Goal: Task Accomplishment & Management: Use online tool/utility

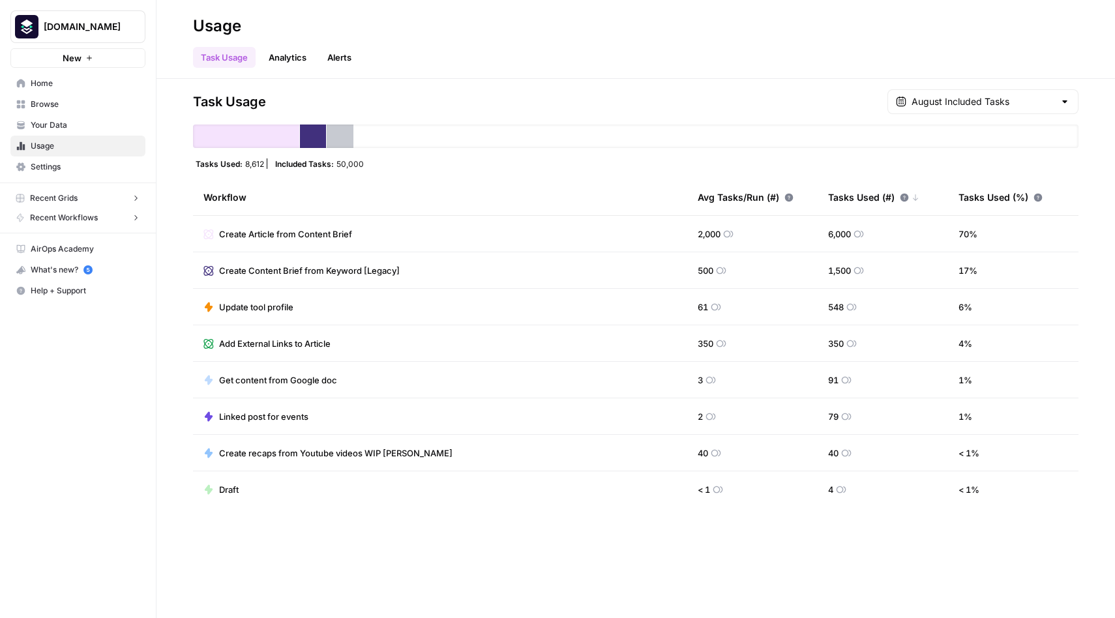
click at [477, 43] on div "Task Usage Analytics Alerts" at bounding box center [635, 52] width 885 height 31
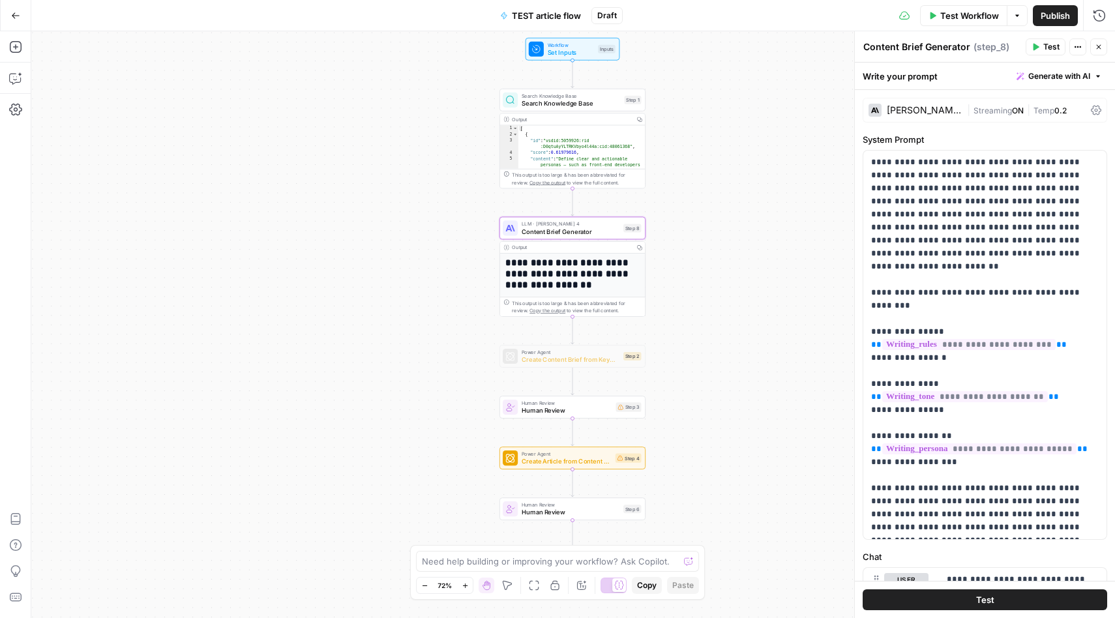
scroll to position [347, 0]
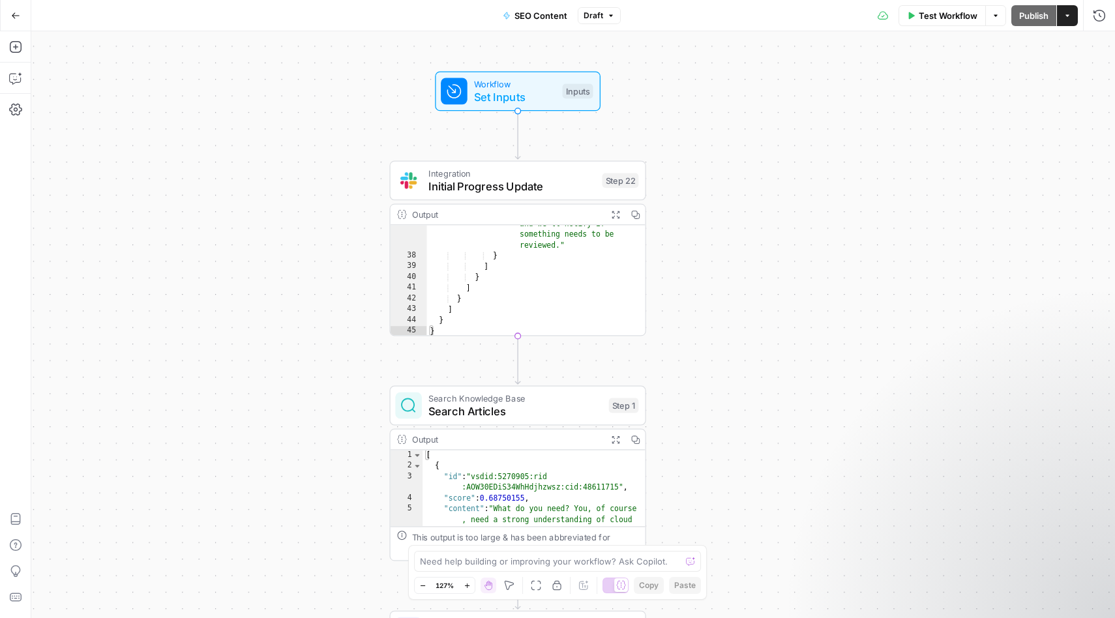
scroll to position [40, 0]
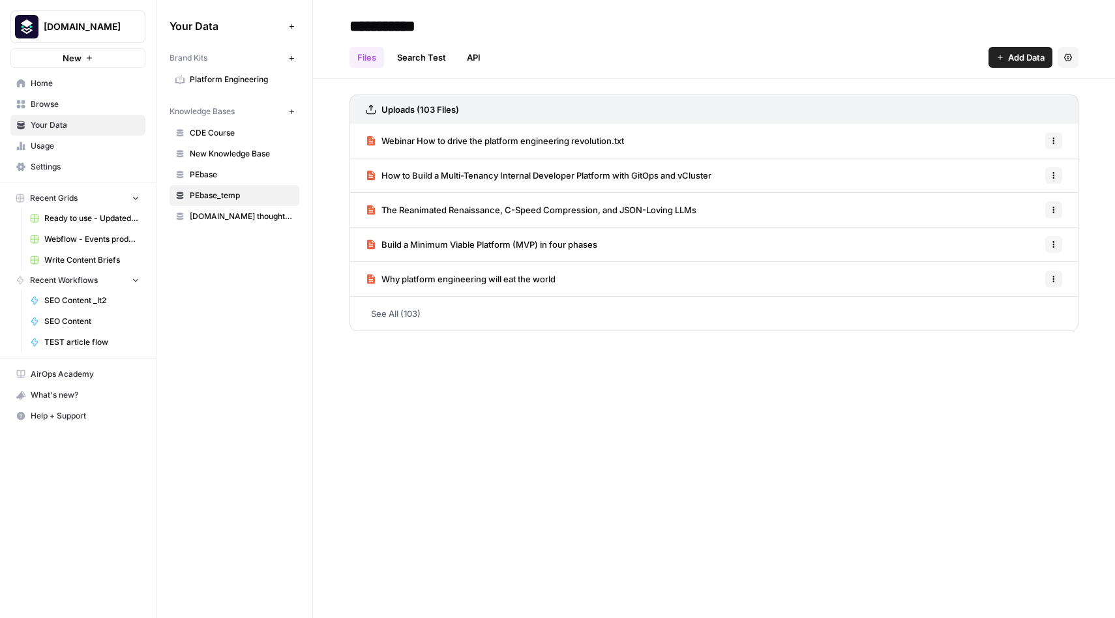
click at [67, 27] on span "[DOMAIN_NAME]" at bounding box center [83, 26] width 79 height 13
click at [54, 145] on span "Usage" at bounding box center [85, 146] width 109 height 12
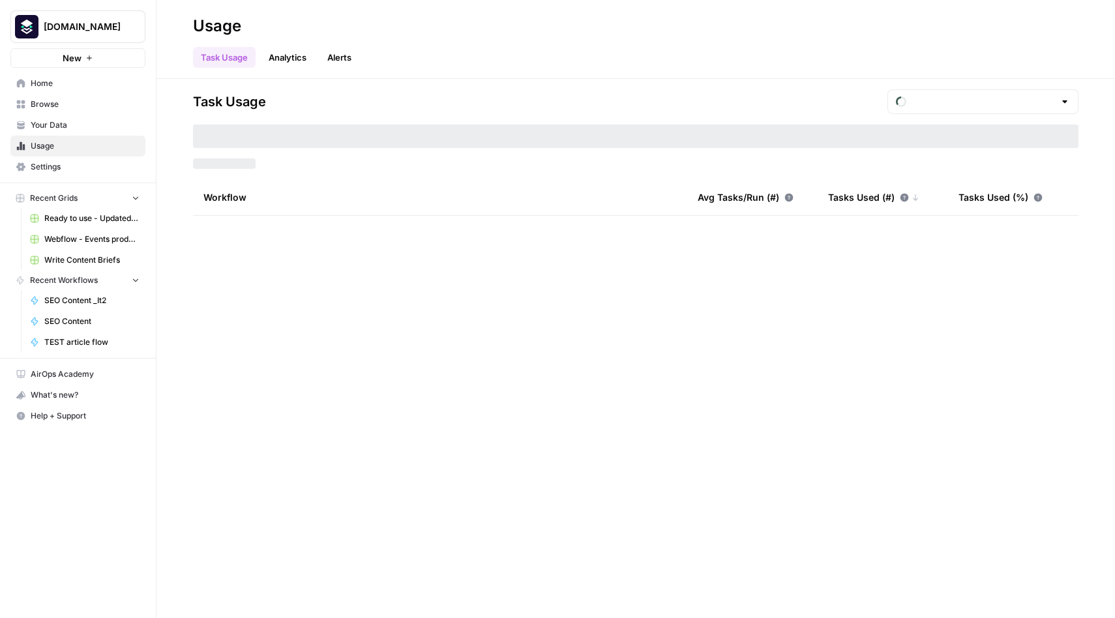
type input "August Included Tasks"
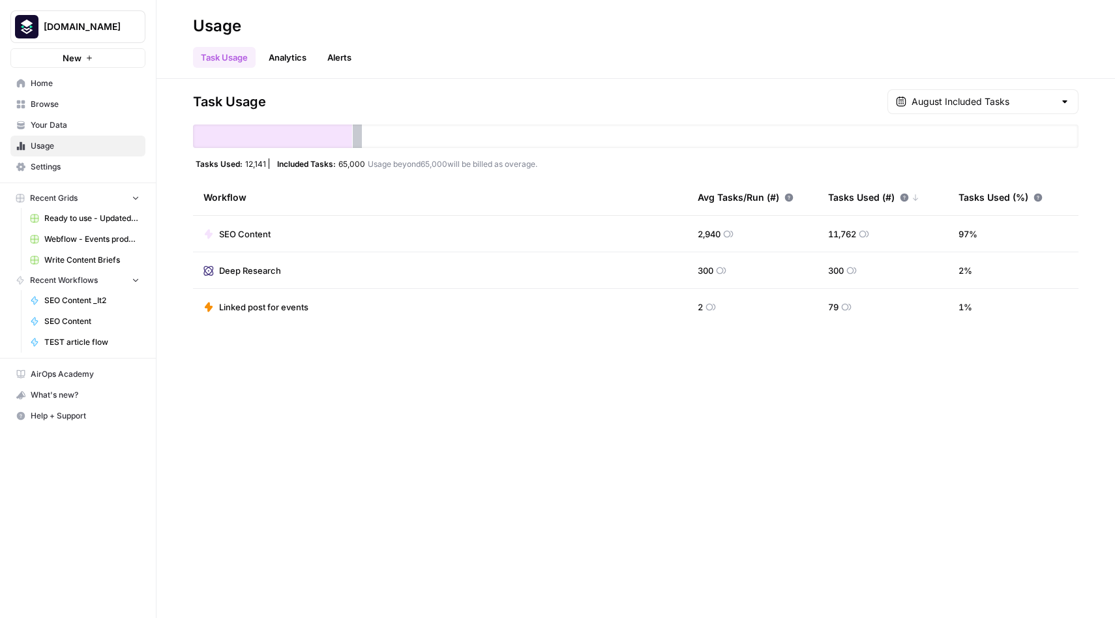
click at [51, 83] on span "Home" at bounding box center [85, 84] width 109 height 12
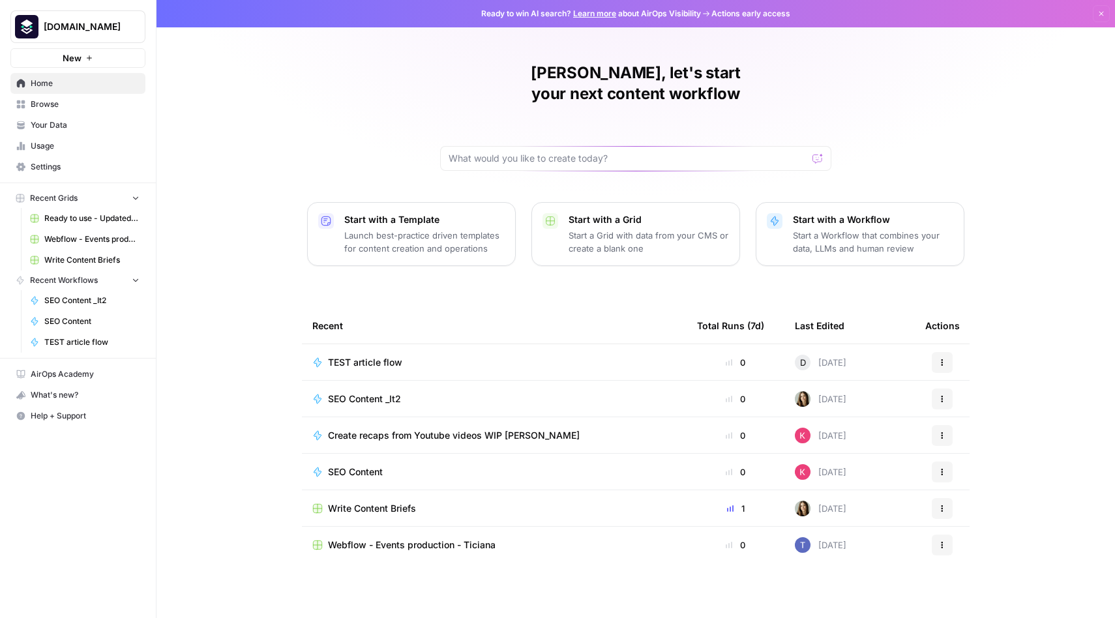
click at [357, 392] on span "SEO Content _It2" at bounding box center [364, 398] width 73 height 13
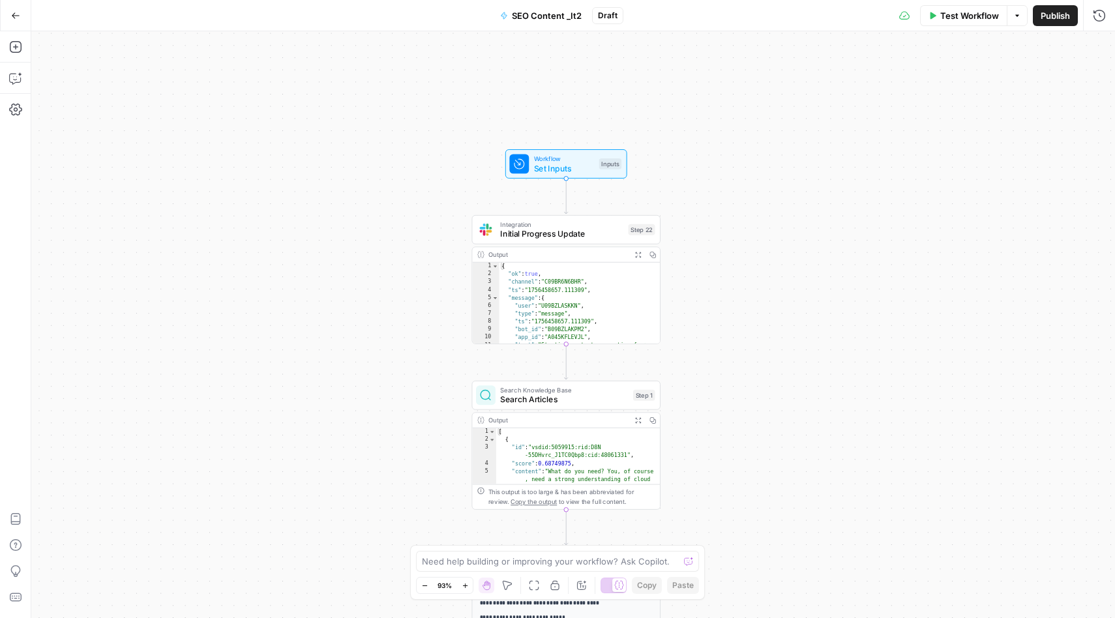
click at [1018, 17] on icon "button" at bounding box center [1017, 16] width 8 height 8
click at [1080, 127] on div "Workflow Set Inputs Inputs Integration Initial Progress Update Step 22 Output E…" at bounding box center [572, 324] width 1083 height 587
click at [1098, 22] on icon "button" at bounding box center [1099, 15] width 13 height 13
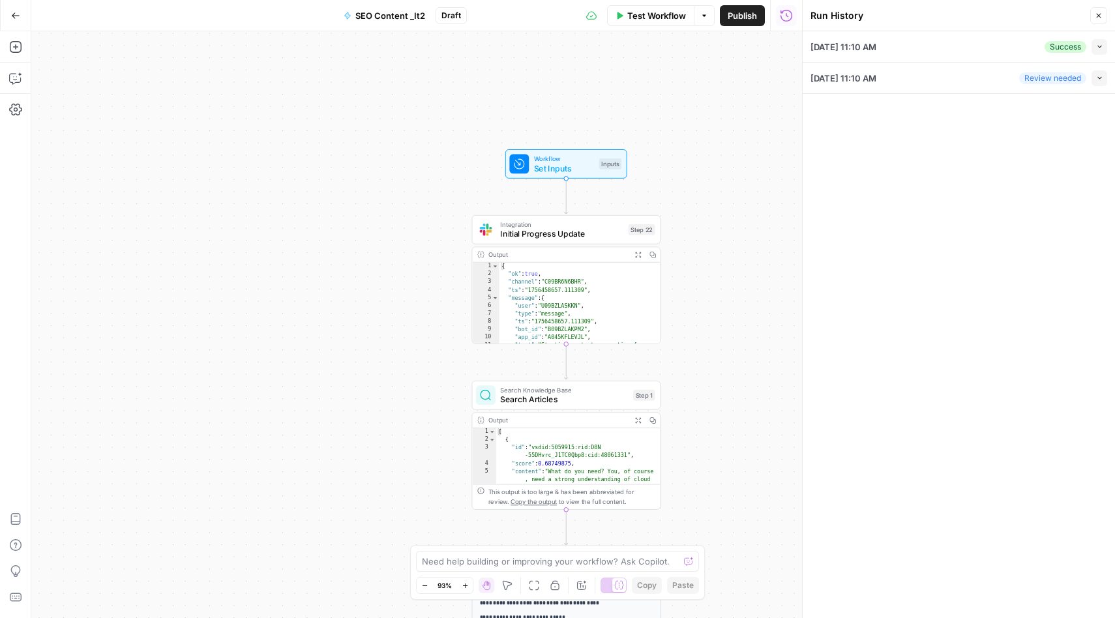
click at [1099, 79] on icon "button" at bounding box center [1099, 78] width 4 height 3
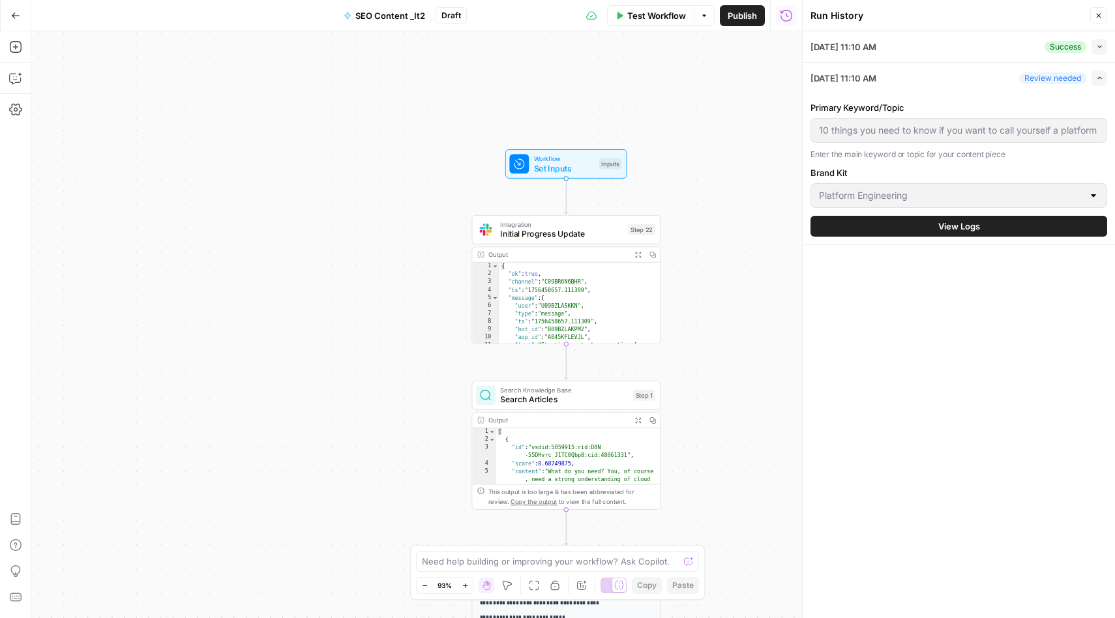
click at [1100, 47] on icon "button" at bounding box center [1099, 46] width 7 height 7
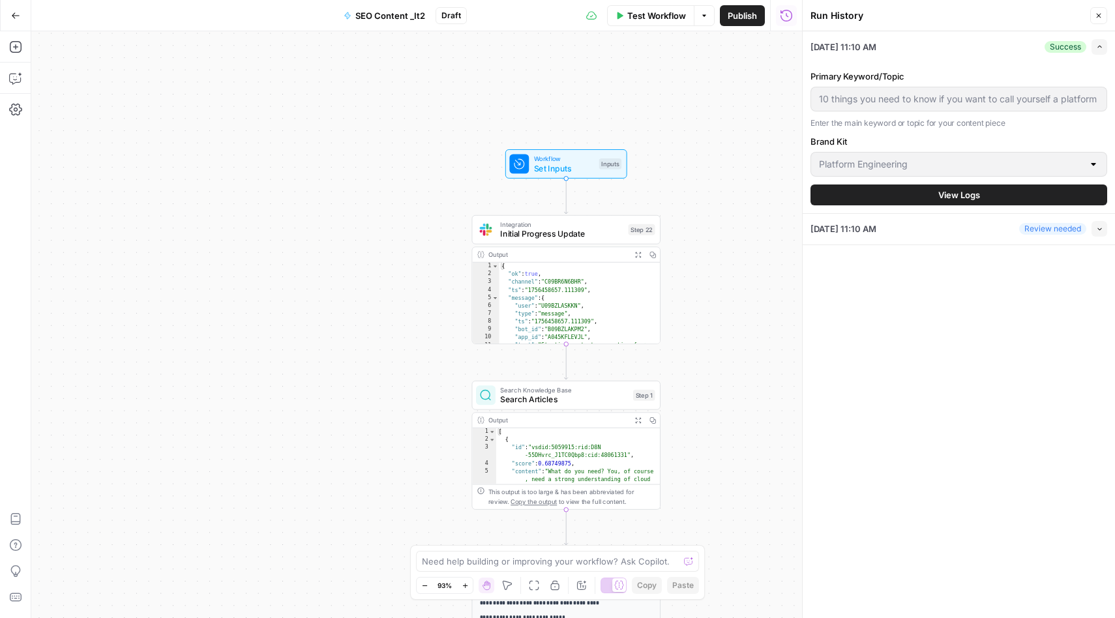
click at [756, 66] on div "Workflow Set Inputs Inputs Integration Initial Progress Update Step 22 Output E…" at bounding box center [416, 324] width 771 height 587
click at [1098, 12] on icon "button" at bounding box center [1099, 16] width 8 height 8
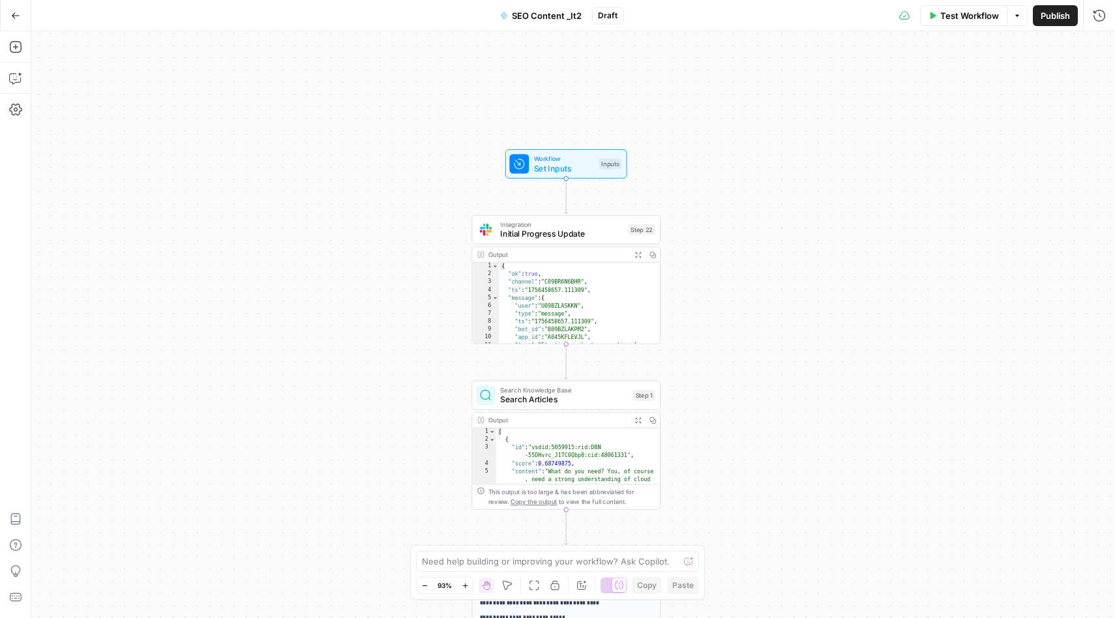
click at [606, 17] on span "Draft" at bounding box center [608, 16] width 20 height 12
click at [98, 293] on div "Workflow Set Inputs Inputs Integration Initial Progress Update Step 22 Output E…" at bounding box center [572, 324] width 1083 height 587
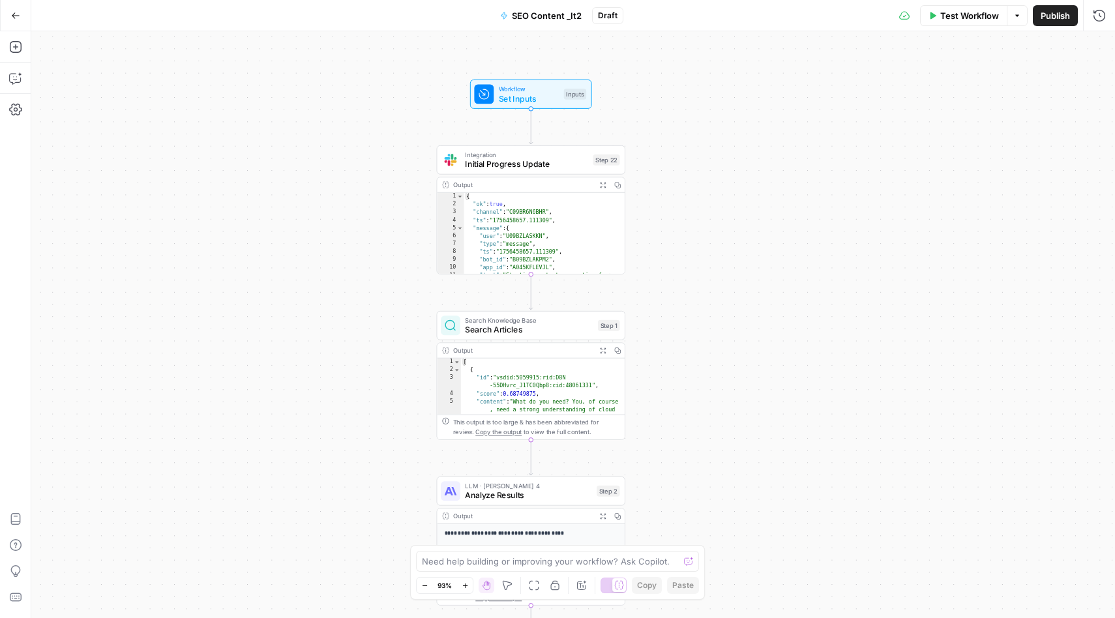
drag, startPoint x: 416, startPoint y: 510, endPoint x: 381, endPoint y: 440, distance: 78.1
click at [381, 440] on div "Workflow Set Inputs Inputs Integration Initial Progress Update Step 22 Output E…" at bounding box center [572, 324] width 1083 height 587
click at [11, 16] on icon "button" at bounding box center [15, 15] width 9 height 9
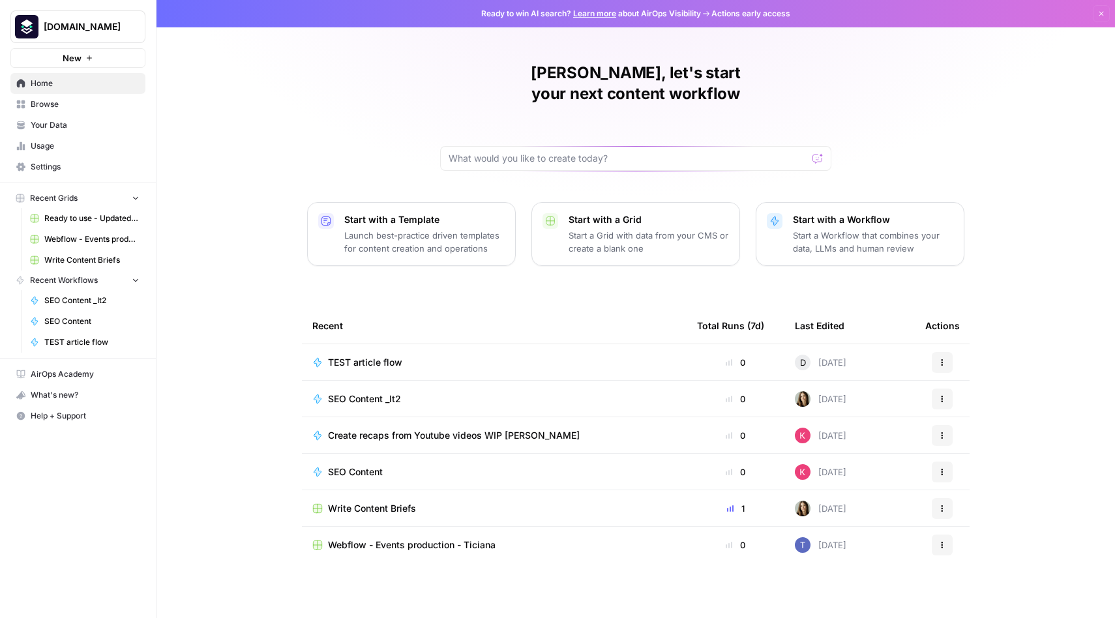
click at [43, 106] on span "Browse" at bounding box center [85, 104] width 109 height 12
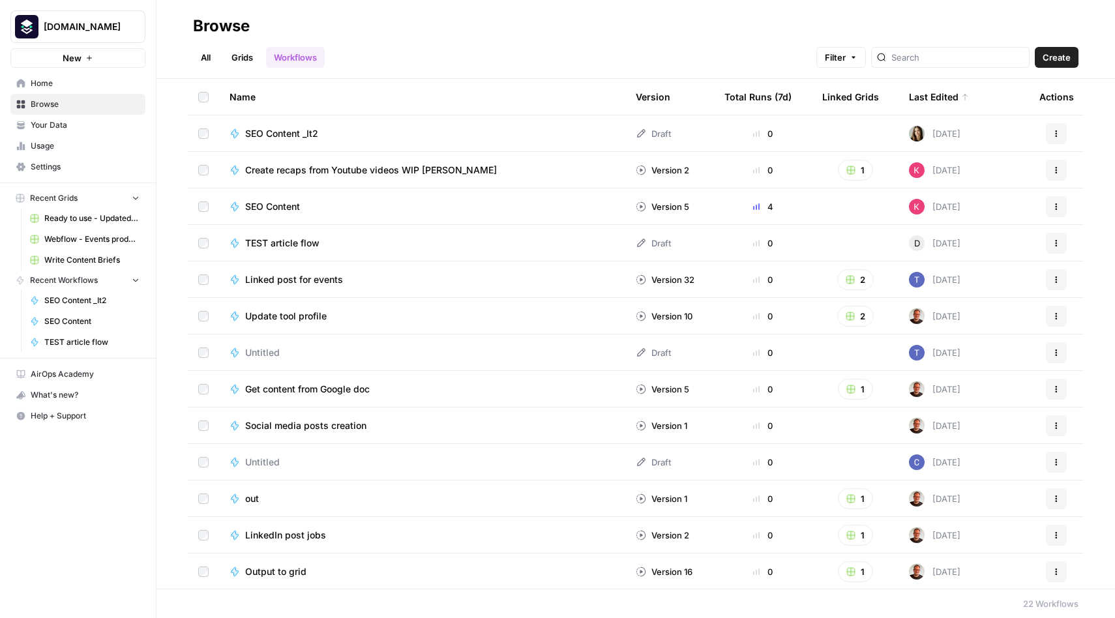
click at [1062, 130] on button "Actions" at bounding box center [1056, 133] width 21 height 21
click at [1100, 136] on div "Name Version Total Runs (7d) Linked Grids Last Edited Actions SEO Content _It2 …" at bounding box center [635, 334] width 958 height 510
click at [285, 132] on span "SEO Content _It2" at bounding box center [281, 133] width 73 height 13
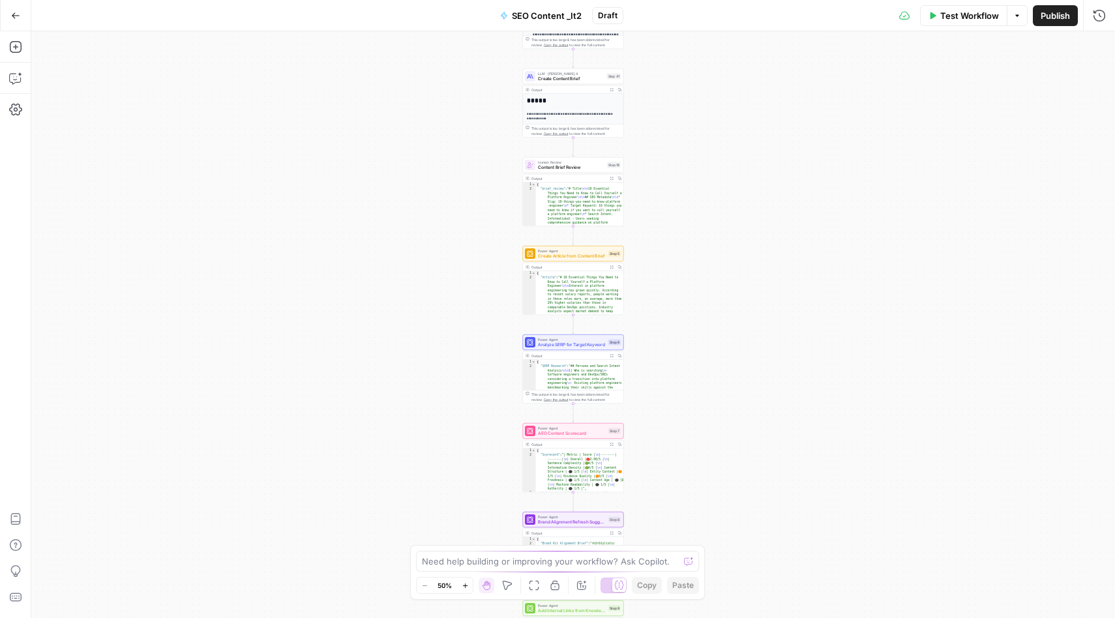
click at [1104, 25] on button "Run History" at bounding box center [1099, 15] width 21 height 21
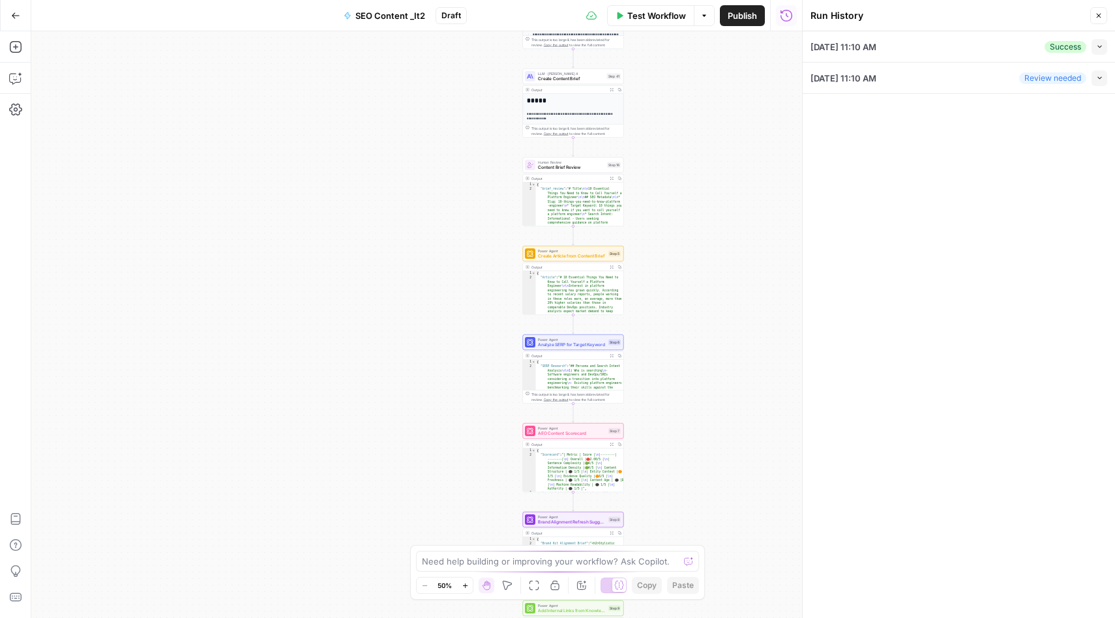
click at [876, 40] on span "[DATE] 11:10 AM" at bounding box center [843, 46] width 66 height 13
click at [1104, 47] on button "Collapse" at bounding box center [1099, 47] width 16 height 16
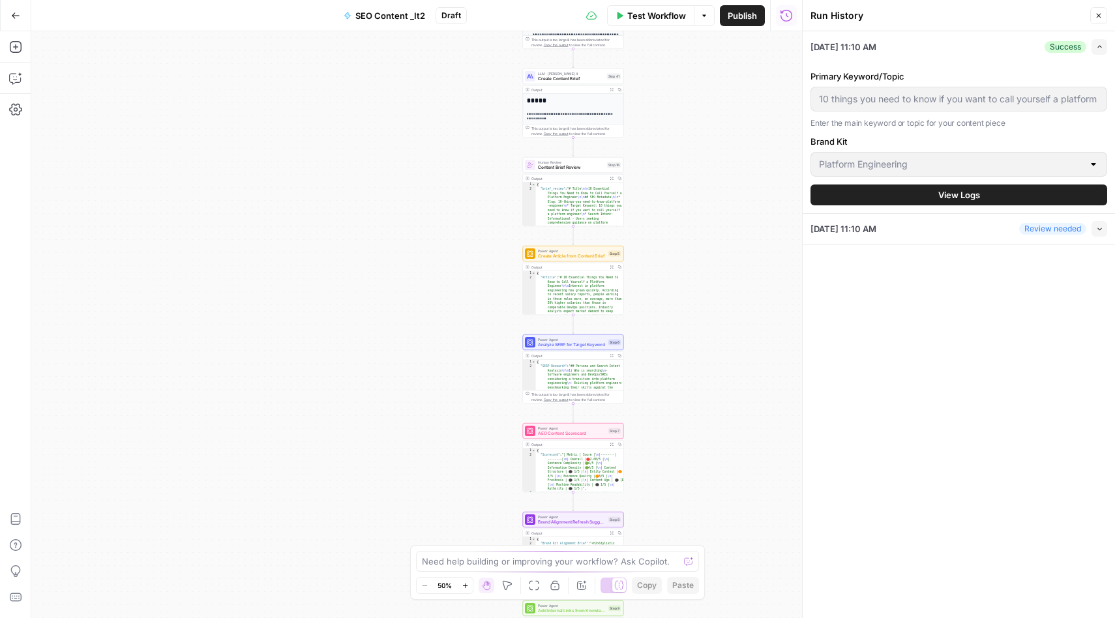
click at [953, 193] on span "View Logs" at bounding box center [959, 194] width 42 height 13
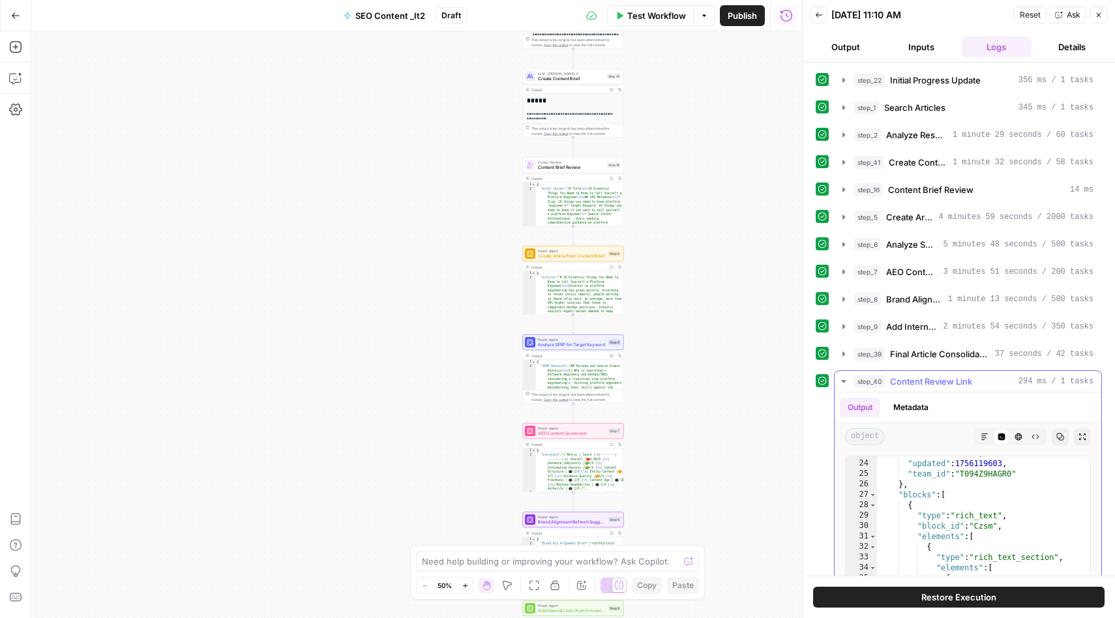
click at [934, 378] on span "Content Review Link" at bounding box center [931, 381] width 82 height 13
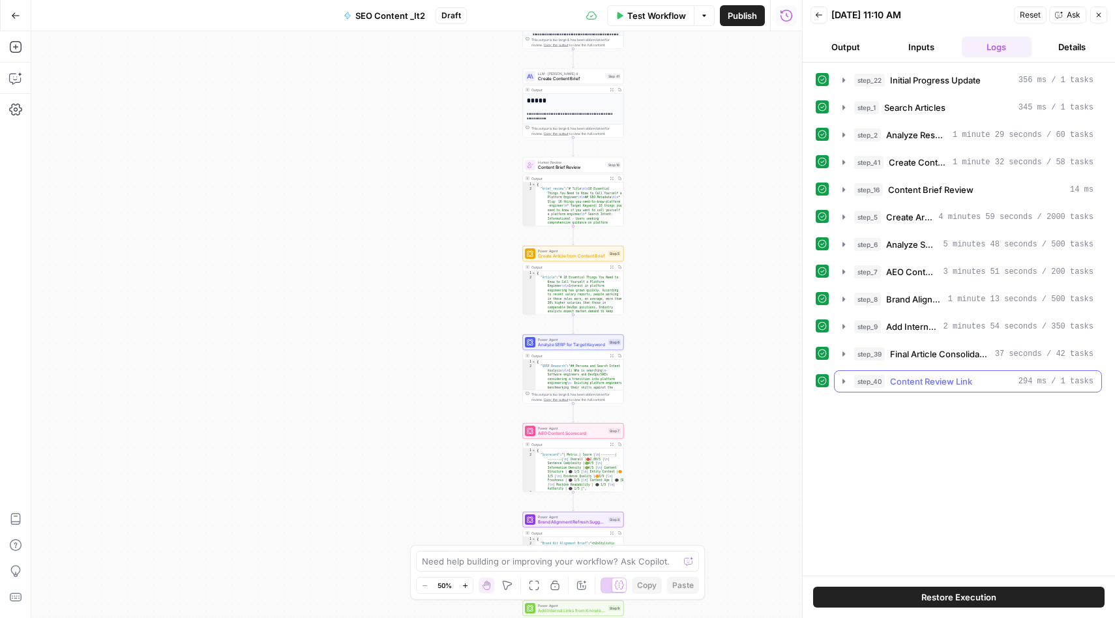
click at [934, 378] on span "Content Review Link" at bounding box center [931, 381] width 82 height 13
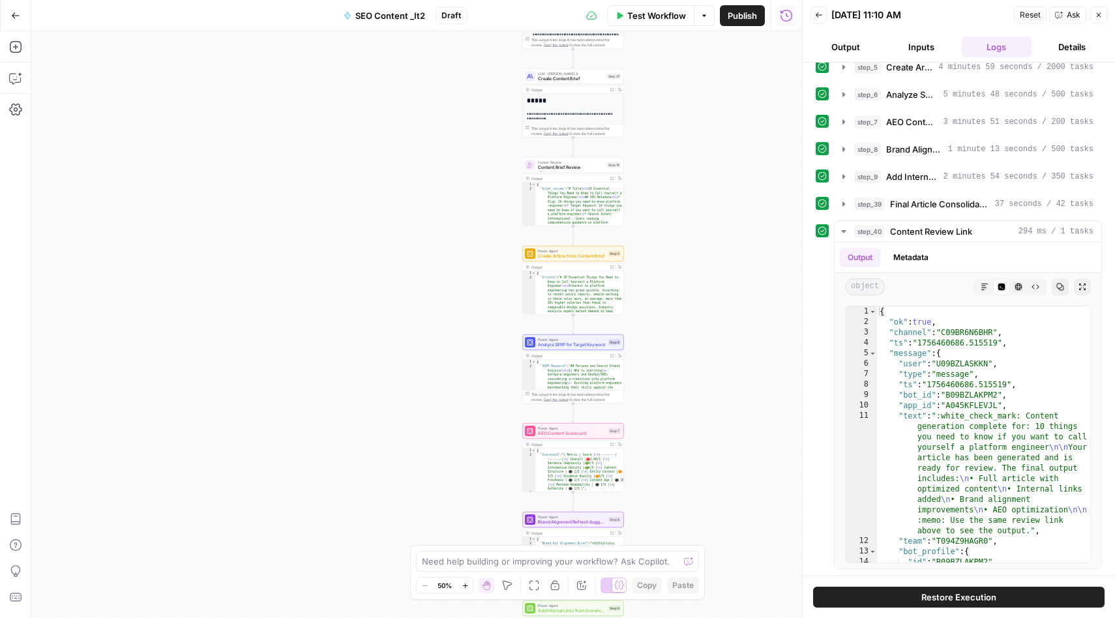
click at [850, 45] on button "Output" at bounding box center [845, 47] width 70 height 21
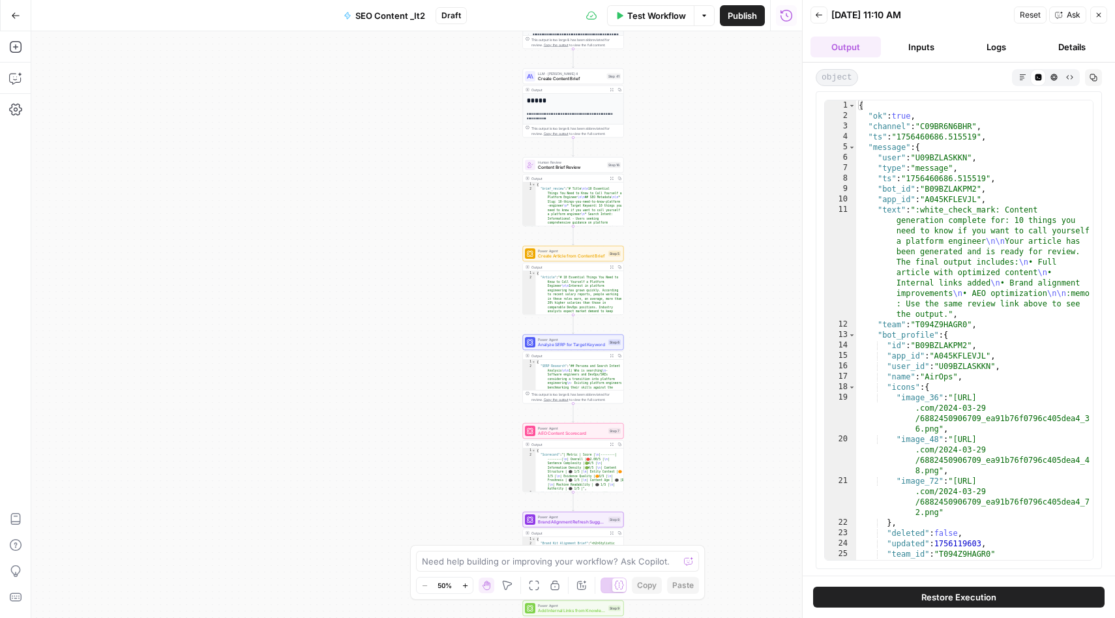
click at [1020, 75] on icon "button" at bounding box center [1022, 77] width 7 height 7
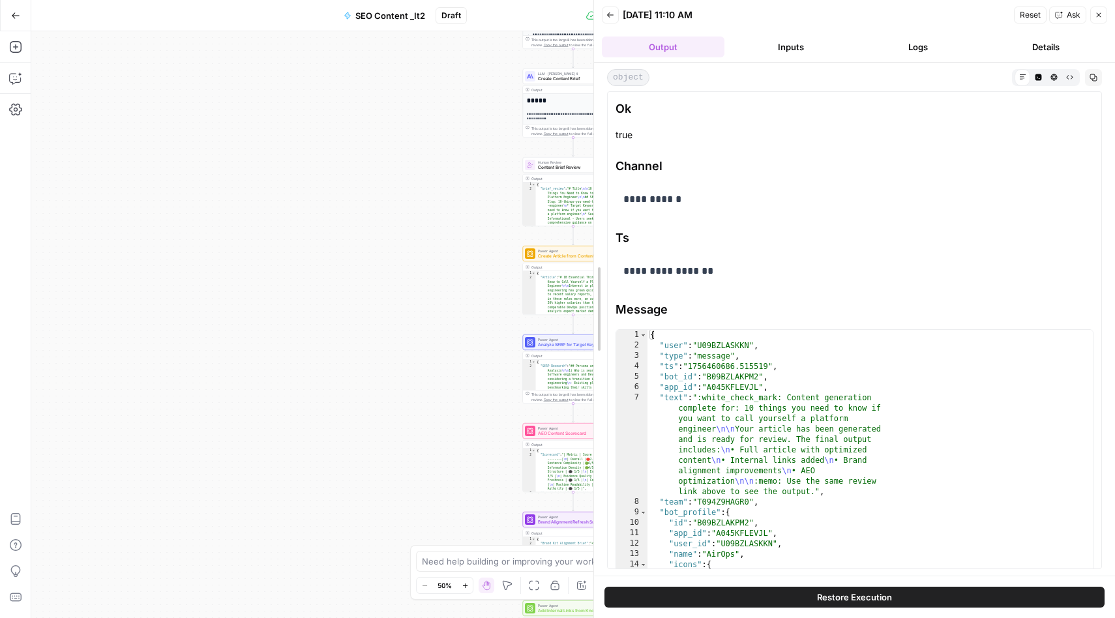
drag, startPoint x: 802, startPoint y: 265, endPoint x: 562, endPoint y: 267, distance: 239.9
click at [562, 267] on body "[DOMAIN_NAME] New Home Browse Your Data Usage Settings Recent Grids Ready to us…" at bounding box center [557, 309] width 1115 height 618
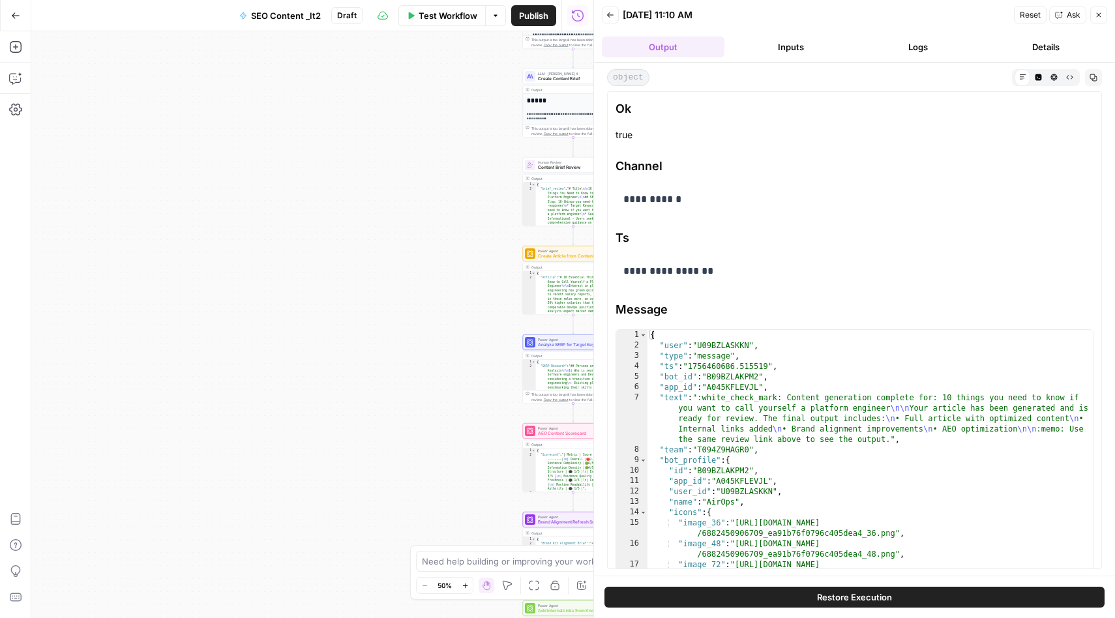
click at [932, 34] on header "Back [DATE] 11:10 AM Reset Ask Close Output Inputs Logs Details" at bounding box center [854, 31] width 521 height 63
click at [919, 45] on button "Logs" at bounding box center [918, 47] width 123 height 21
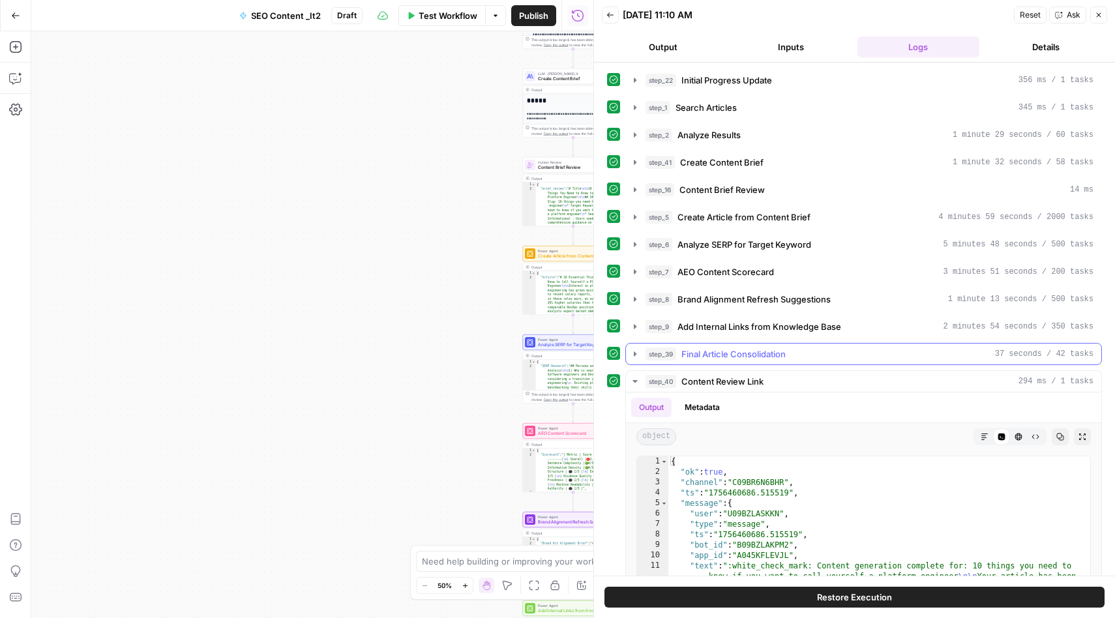
click at [741, 356] on span "Final Article Consolidation" at bounding box center [733, 353] width 104 height 13
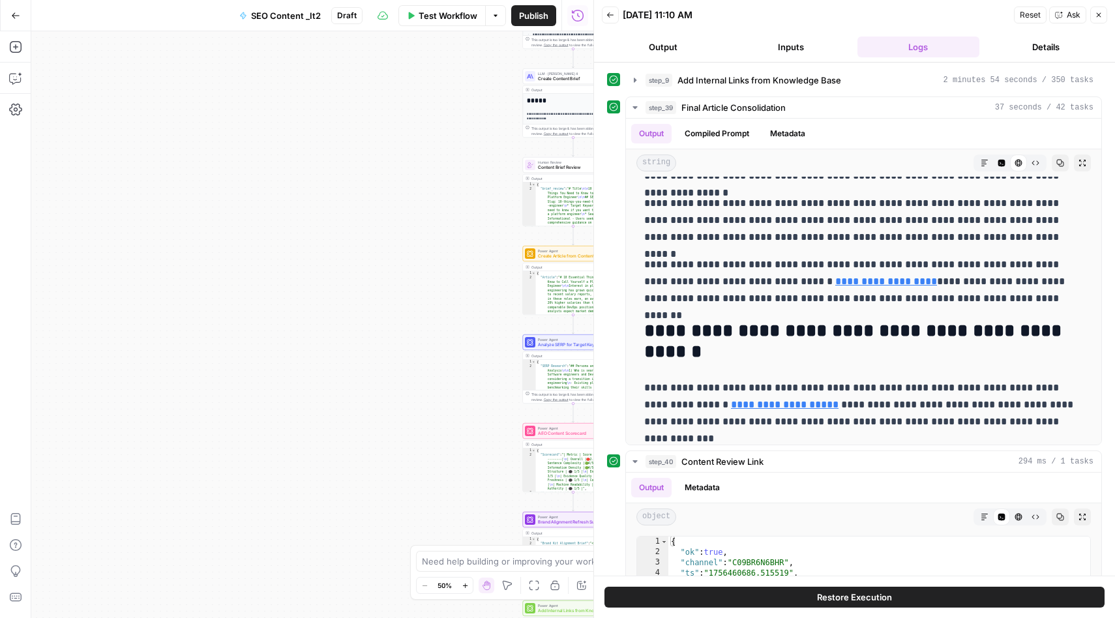
scroll to position [2947, 0]
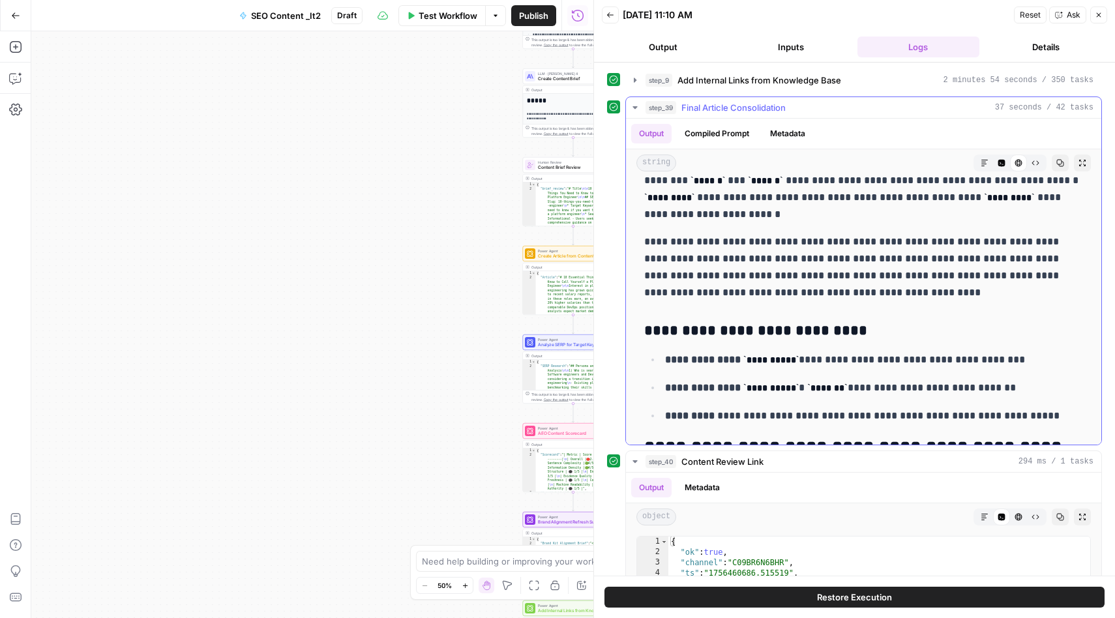
click at [733, 132] on button "Compiled Prompt" at bounding box center [717, 134] width 80 height 20
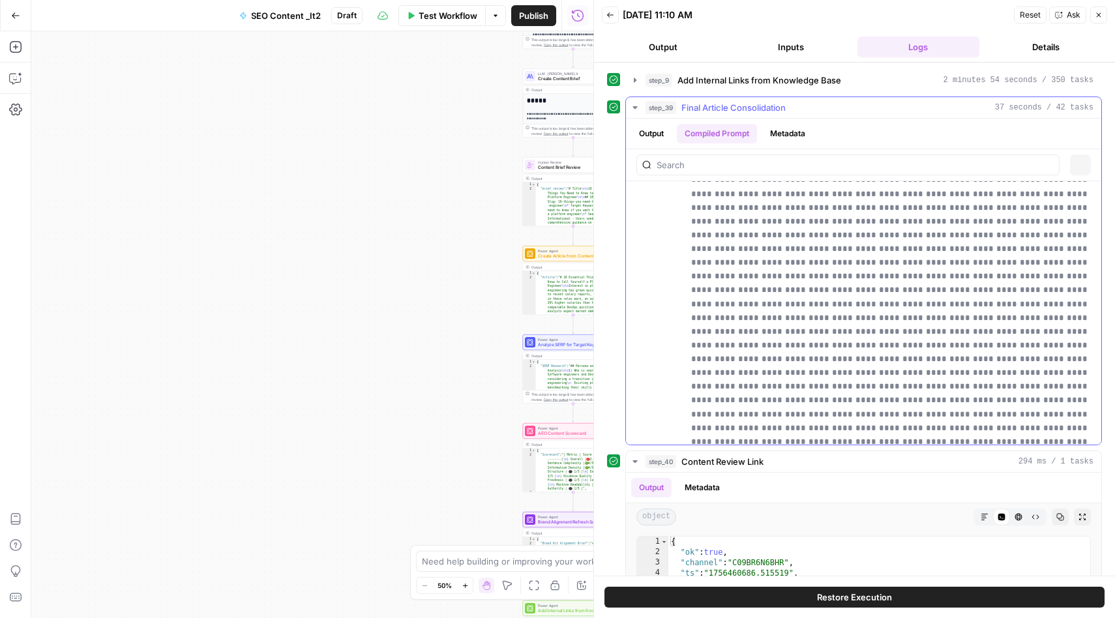
scroll to position [0, 0]
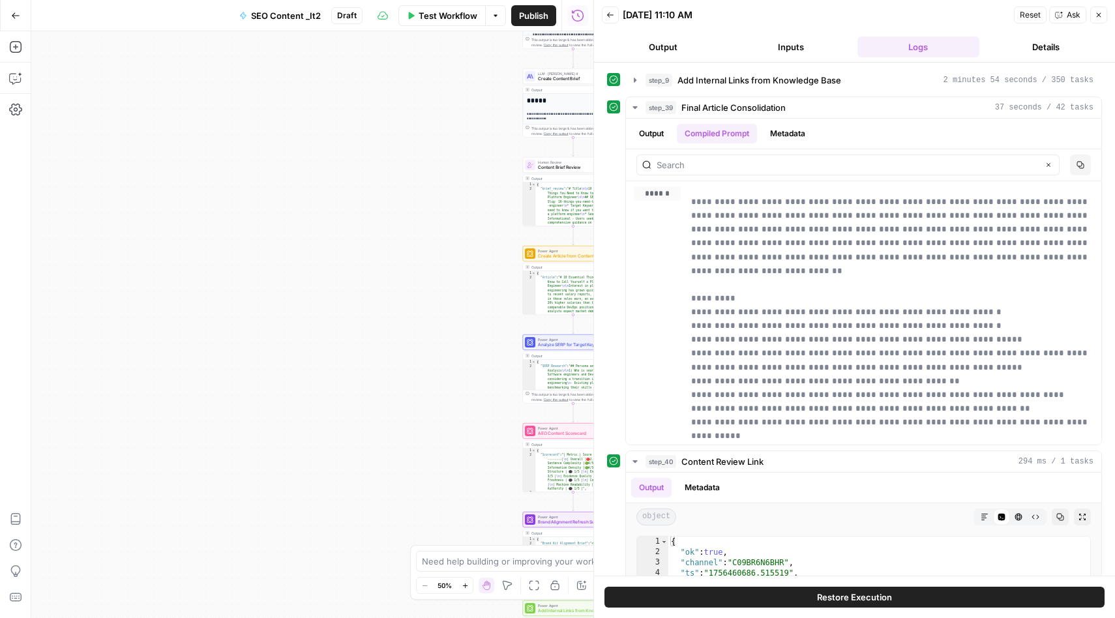
click at [452, 151] on div "Workflow Set Inputs Inputs Integration Initial Progress Update Step 22 Output E…" at bounding box center [312, 324] width 562 height 587
click at [1098, 14] on icon "button" at bounding box center [1098, 15] width 5 height 5
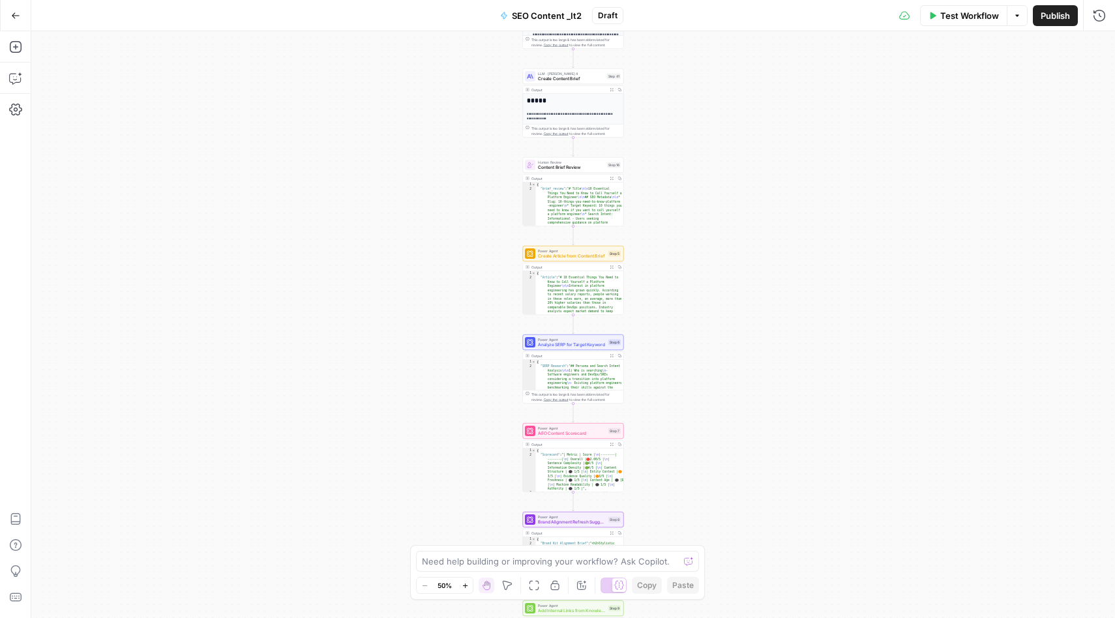
click at [1013, 18] on icon "button" at bounding box center [1017, 16] width 8 height 8
click at [940, 128] on div "Workflow Set Inputs Inputs Integration Initial Progress Update Step 22 Output E…" at bounding box center [572, 324] width 1083 height 587
click at [1022, 16] on button "Options" at bounding box center [1017, 15] width 21 height 21
click at [380, 235] on div "Workflow Set Inputs Inputs Integration Initial Progress Update Step 22 Output E…" at bounding box center [572, 324] width 1083 height 587
click at [15, 14] on icon "button" at bounding box center [15, 15] width 9 height 9
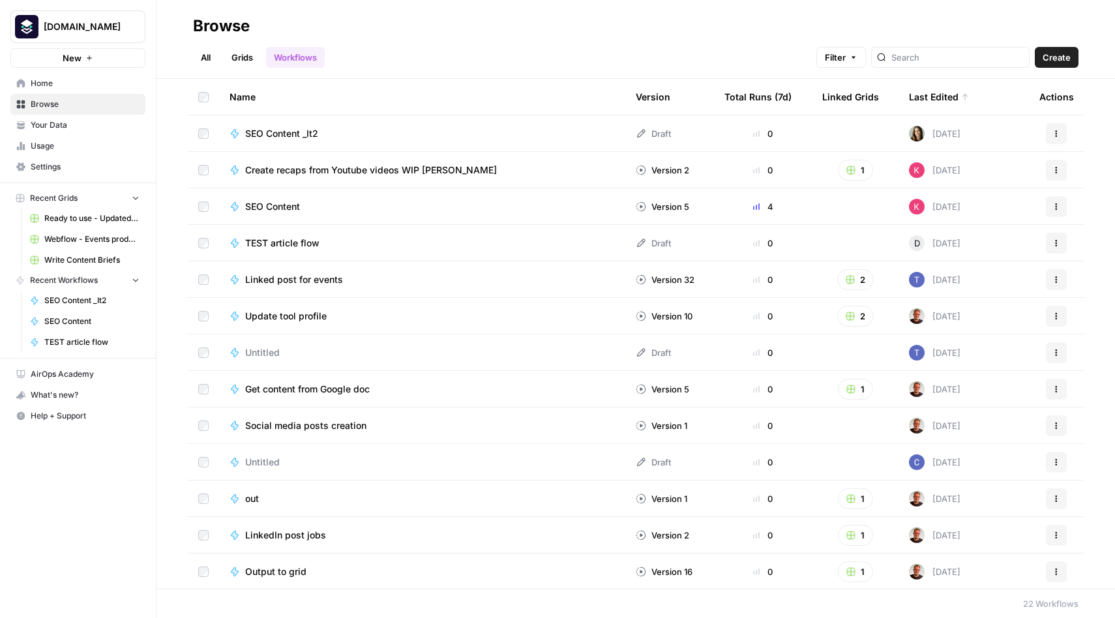
click at [68, 282] on span "Recent Workflows" at bounding box center [64, 280] width 68 height 12
click at [70, 342] on span "TEST article flow" at bounding box center [91, 342] width 95 height 12
click at [404, 29] on h2 "Browse" at bounding box center [635, 26] width 885 height 21
click at [209, 58] on link "All" at bounding box center [205, 57] width 25 height 21
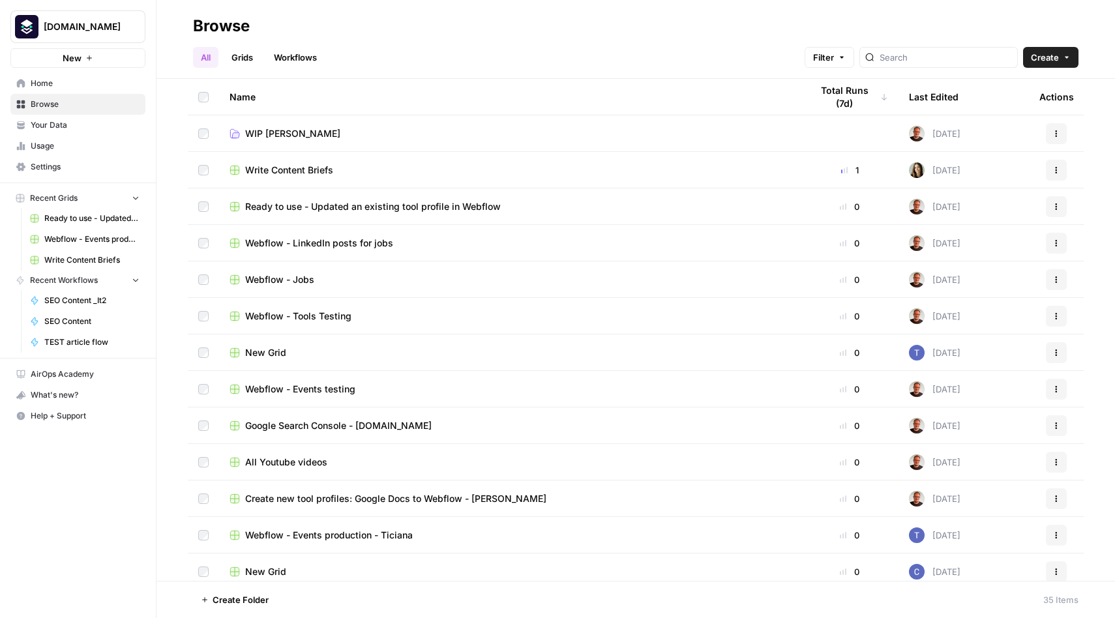
click at [293, 53] on link "Workflows" at bounding box center [295, 57] width 59 height 21
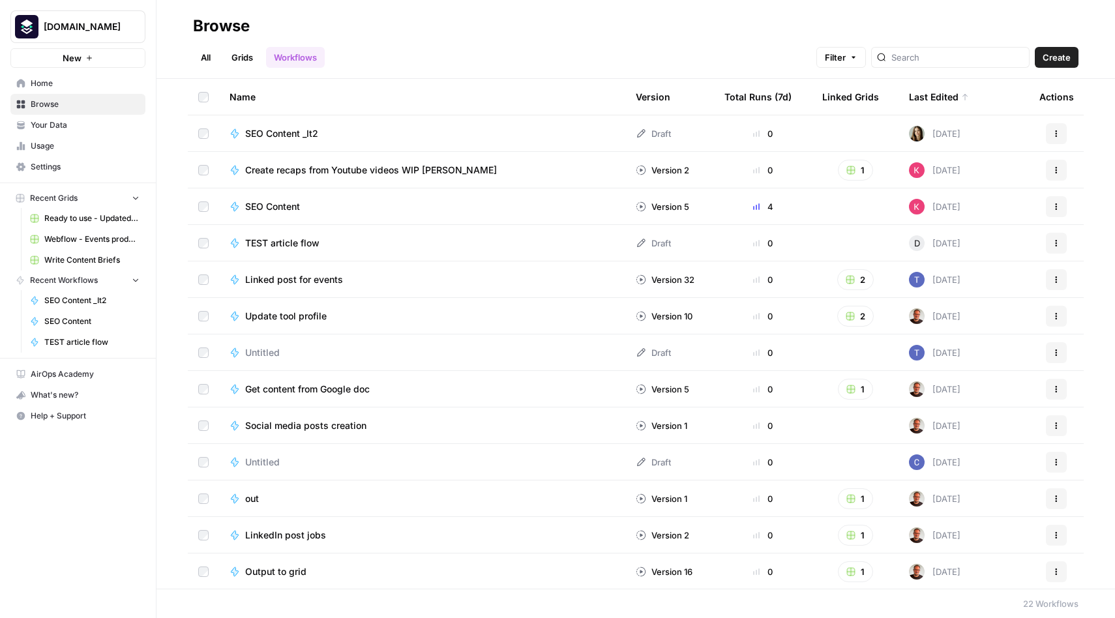
click at [283, 137] on span "SEO Content _It2" at bounding box center [281, 133] width 73 height 13
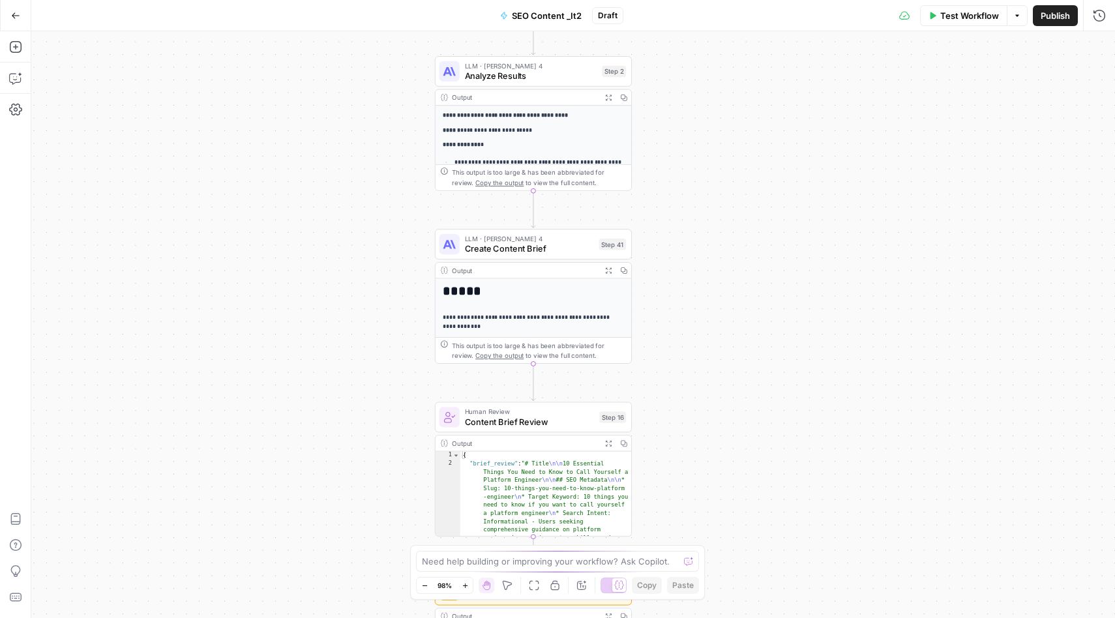
click at [1018, 20] on button "Options" at bounding box center [1017, 15] width 21 height 21
click at [1081, 47] on div "Workflow Set Inputs Inputs Integration Initial Progress Update Step 22 Output E…" at bounding box center [572, 324] width 1083 height 587
click at [1093, 18] on icon "button" at bounding box center [1099, 15] width 13 height 13
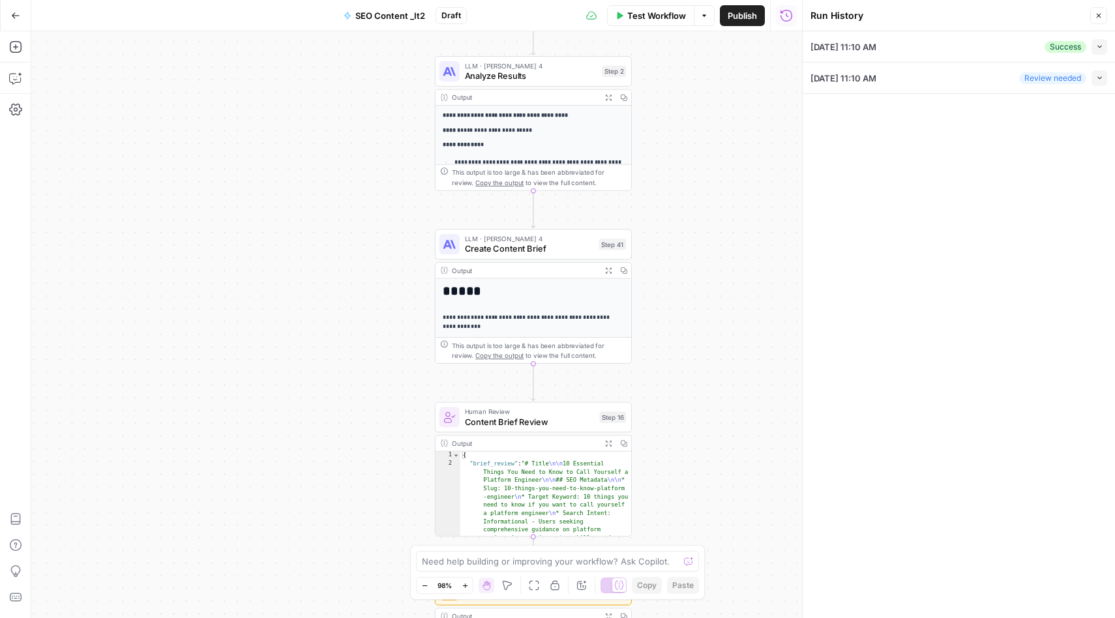
click at [1096, 48] on icon "button" at bounding box center [1099, 46] width 7 height 7
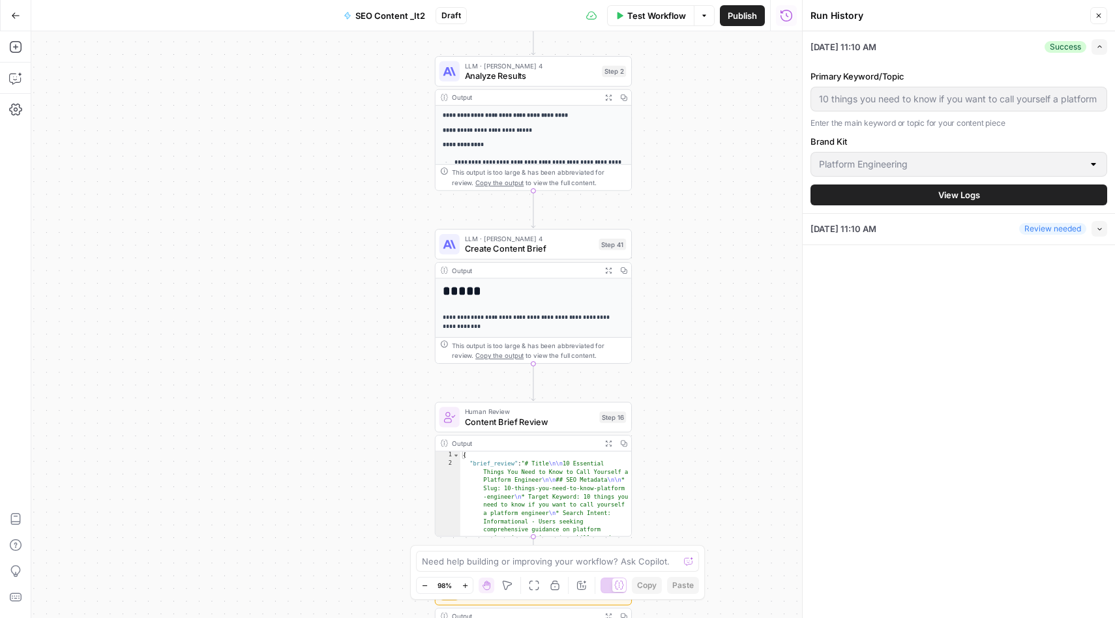
click at [958, 312] on div "[DATE] 11:10 AM Success Expand Primary Keyword/Topic 10 things you need to know…" at bounding box center [958, 324] width 312 height 587
click at [1102, 225] on icon "button" at bounding box center [1099, 228] width 7 height 7
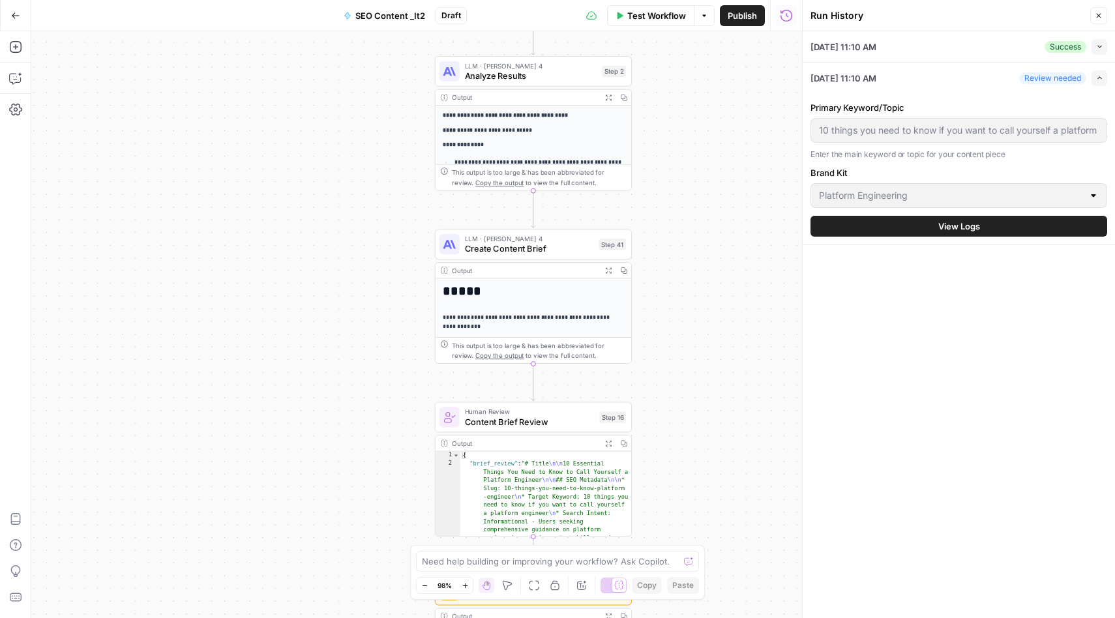
click at [1003, 229] on button "View Logs" at bounding box center [958, 226] width 297 height 21
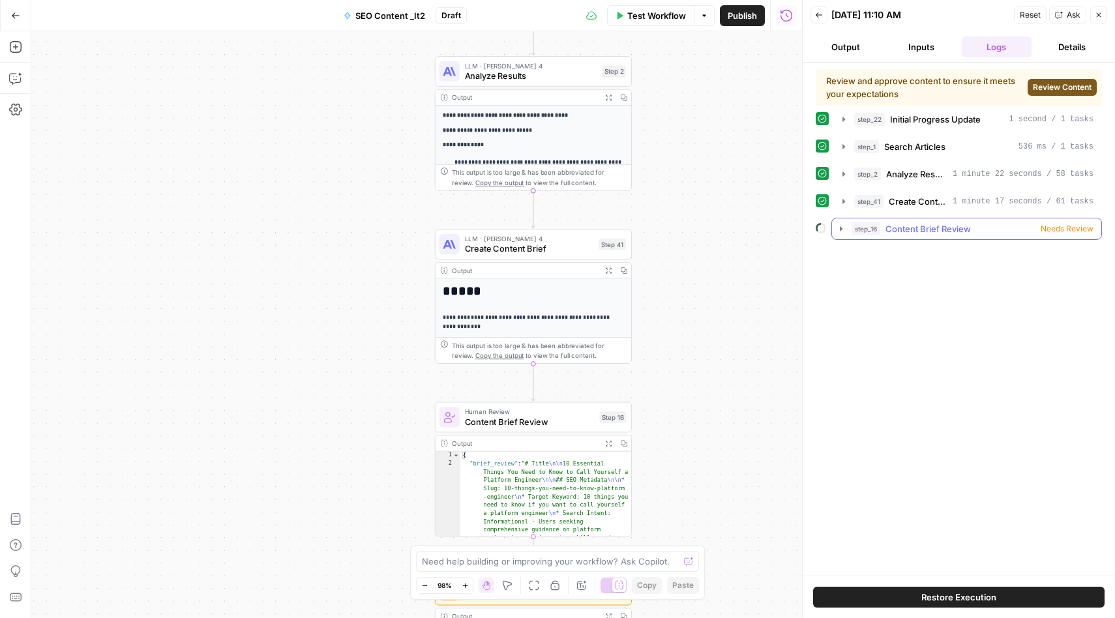
click at [1053, 226] on span "Needs Review" at bounding box center [1066, 229] width 53 height 12
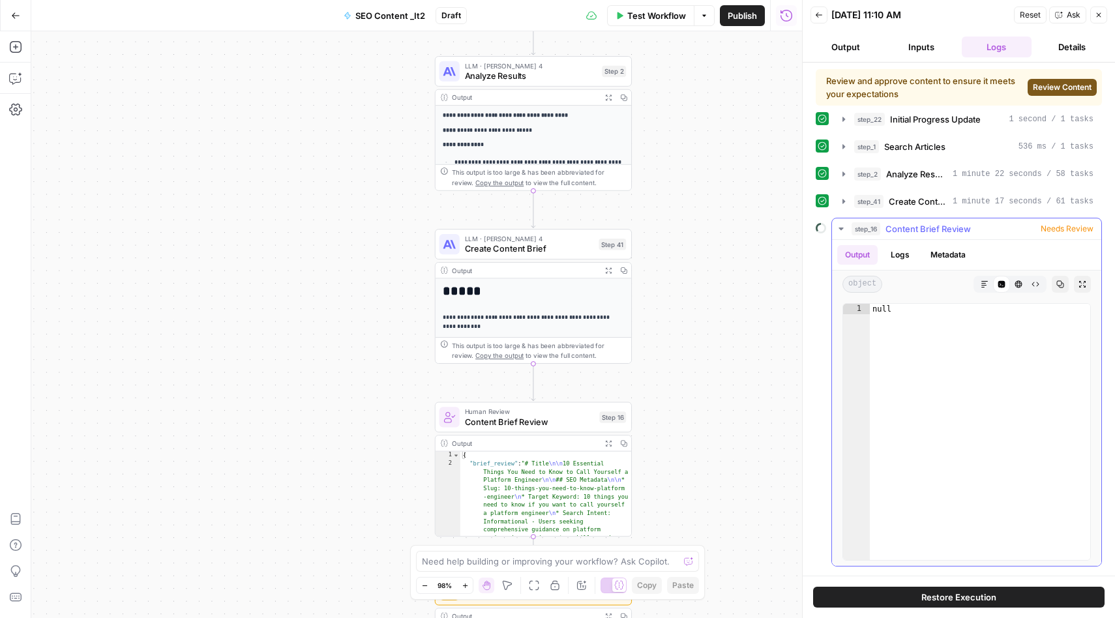
click at [896, 253] on button "Logs" at bounding box center [900, 255] width 35 height 20
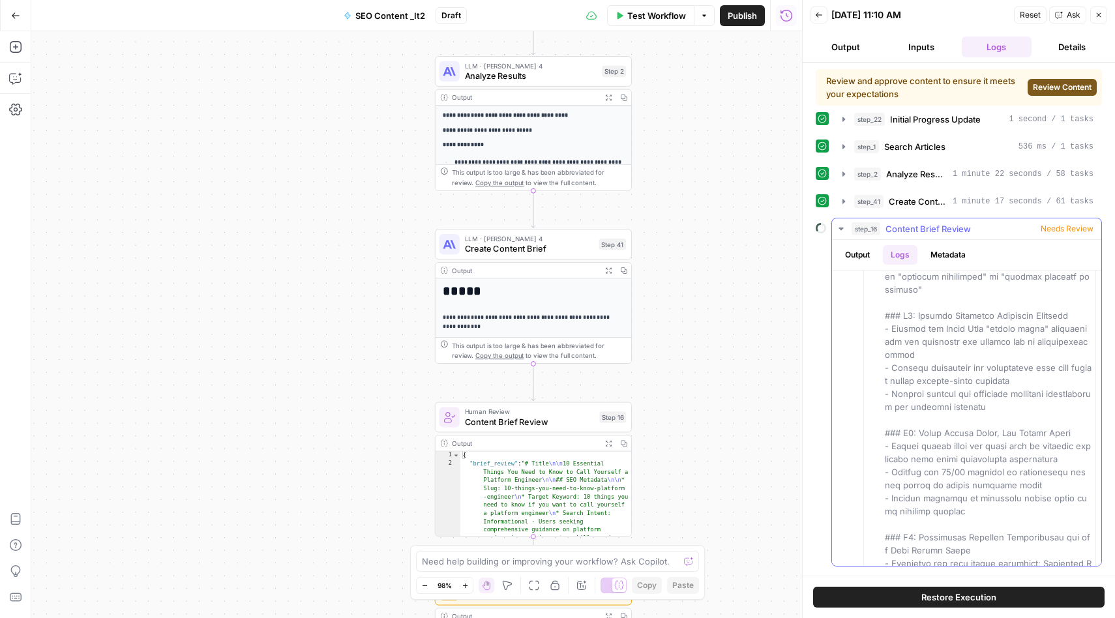
scroll to position [1646, 0]
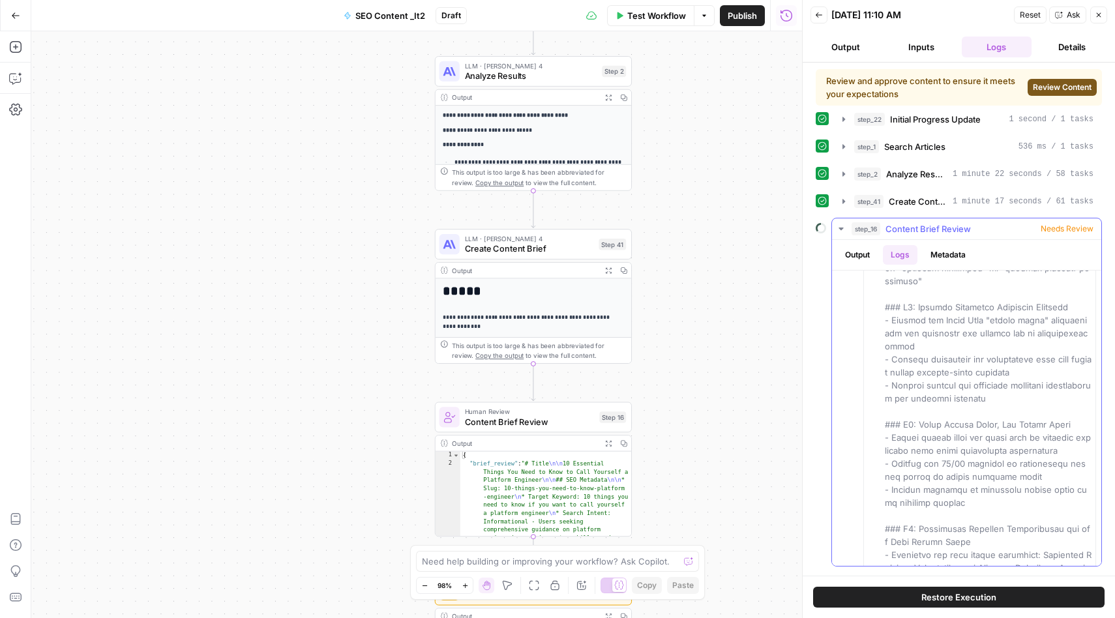
click at [937, 254] on button "Metadata" at bounding box center [947, 255] width 51 height 20
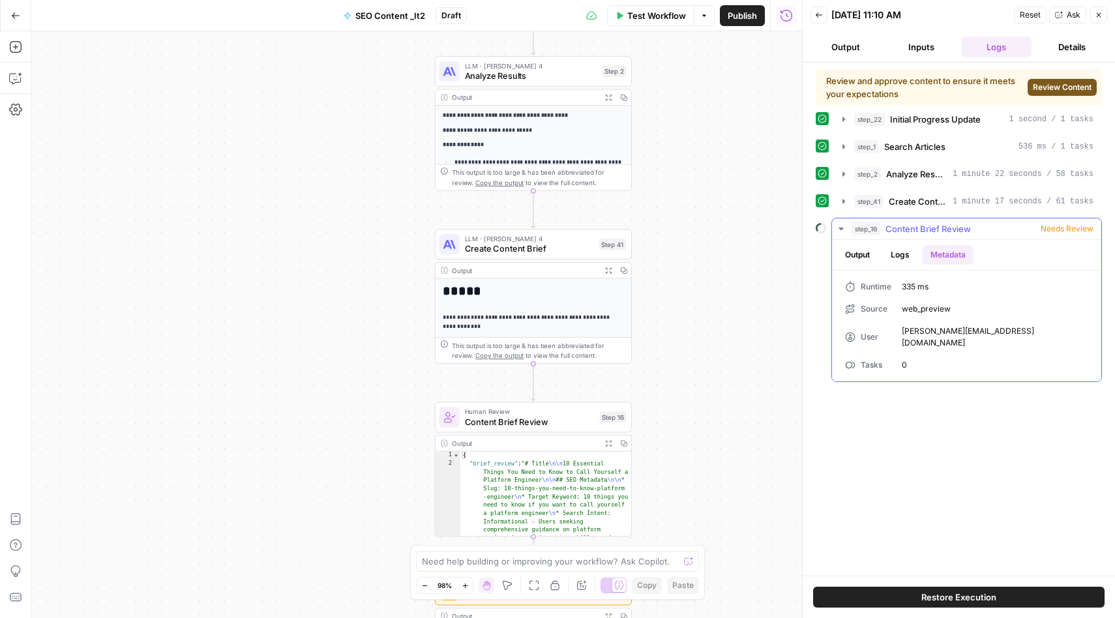
click at [868, 256] on button "Output" at bounding box center [857, 255] width 40 height 20
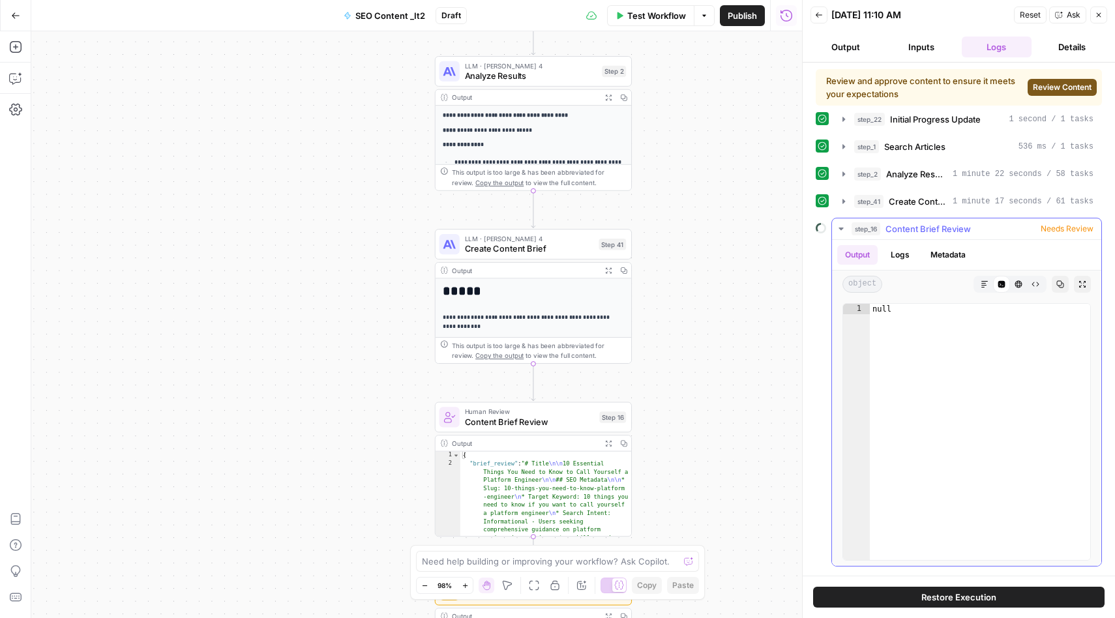
click at [941, 231] on span "Content Brief Review" at bounding box center [927, 228] width 85 height 13
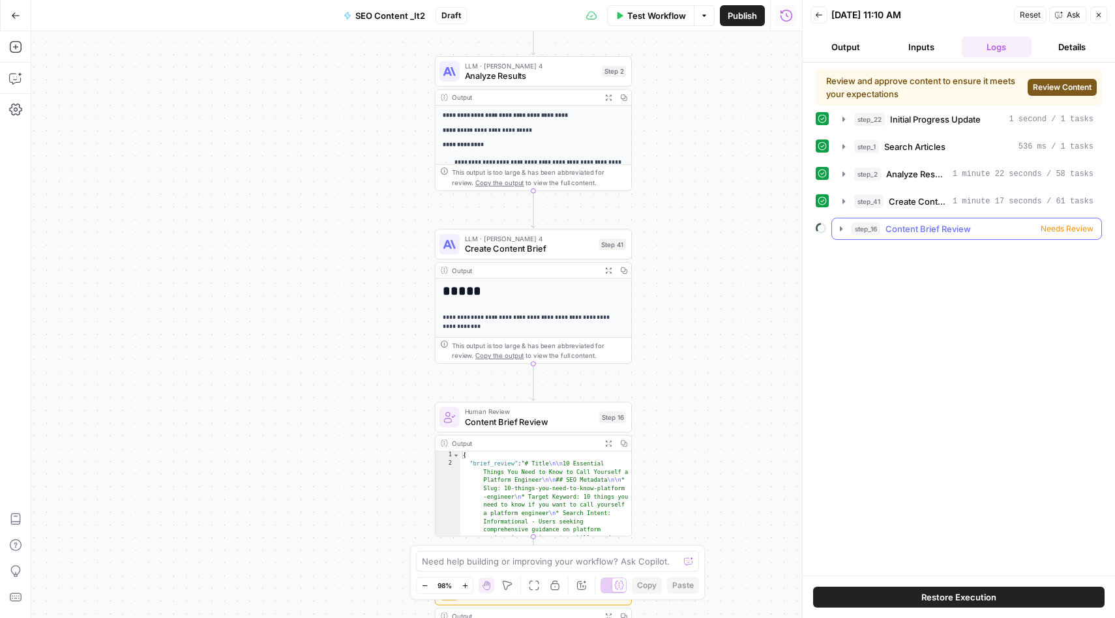
click at [941, 231] on span "Content Brief Review" at bounding box center [927, 228] width 85 height 13
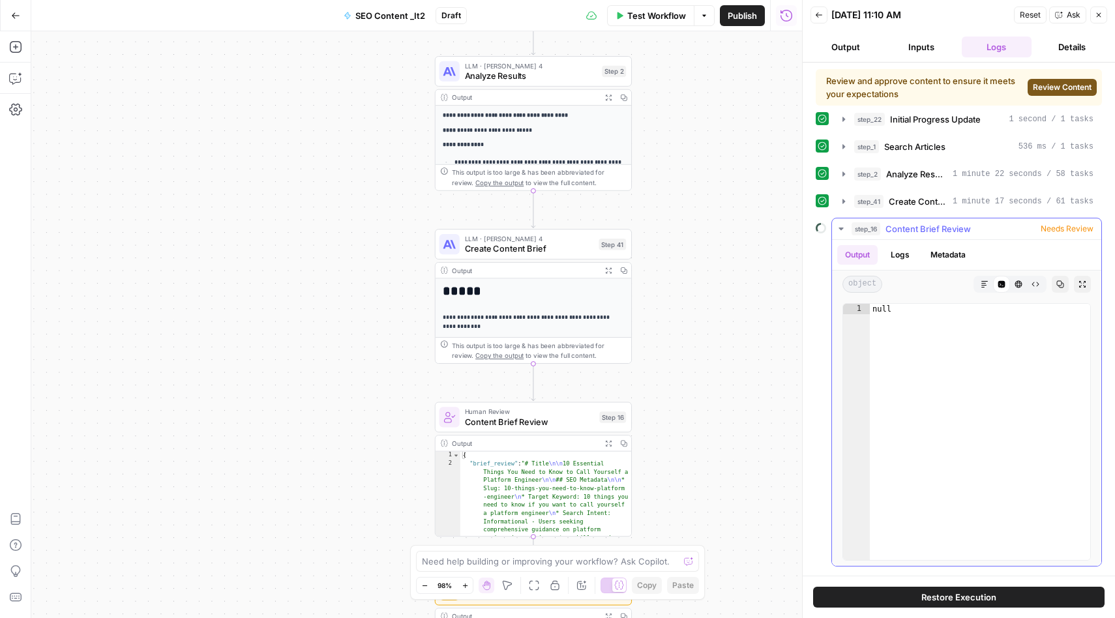
click at [1072, 229] on span "Needs Review" at bounding box center [1066, 229] width 53 height 12
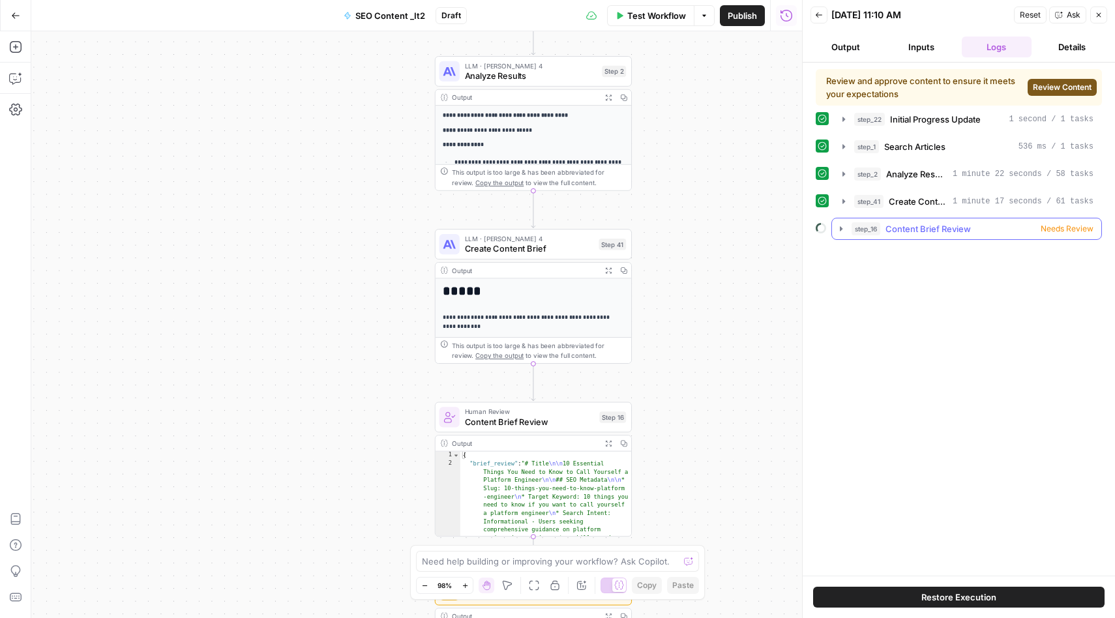
click at [1072, 229] on span "Needs Review" at bounding box center [1066, 229] width 53 height 12
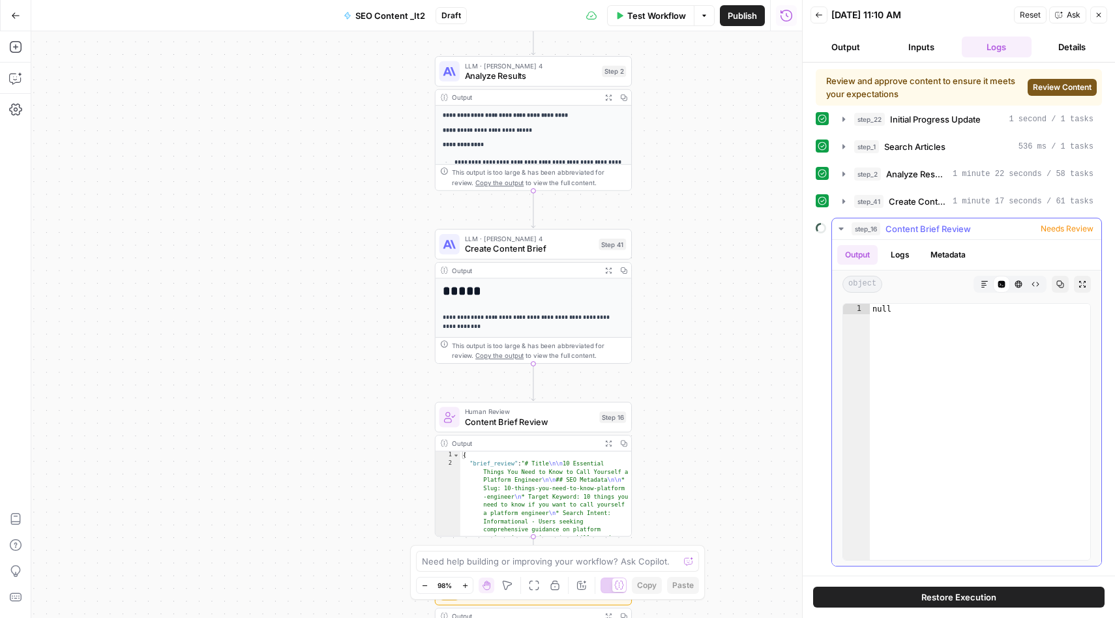
click at [1085, 289] on button "Expand Output" at bounding box center [1082, 284] width 17 height 17
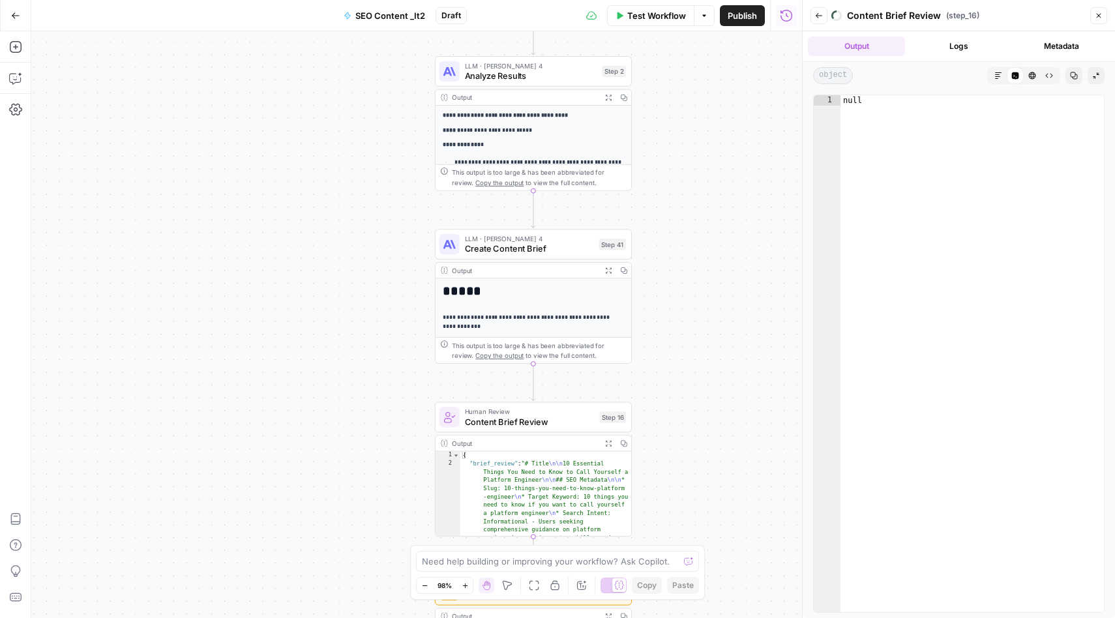
click at [1091, 78] on button "Collapse Output" at bounding box center [1095, 75] width 17 height 17
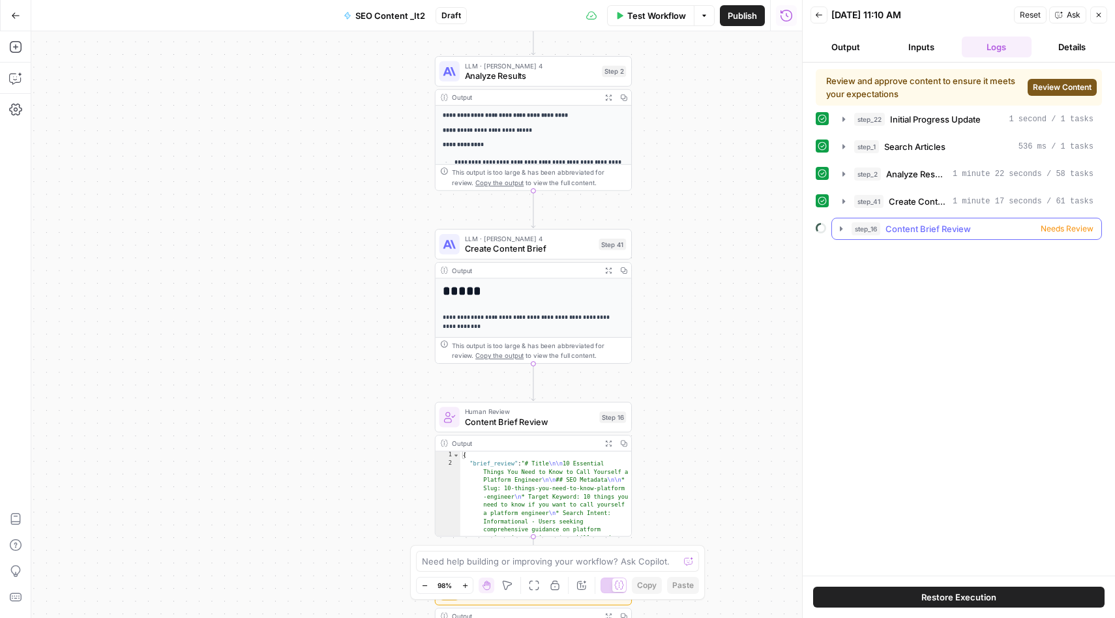
click at [841, 229] on icon "button" at bounding box center [841, 229] width 10 height 10
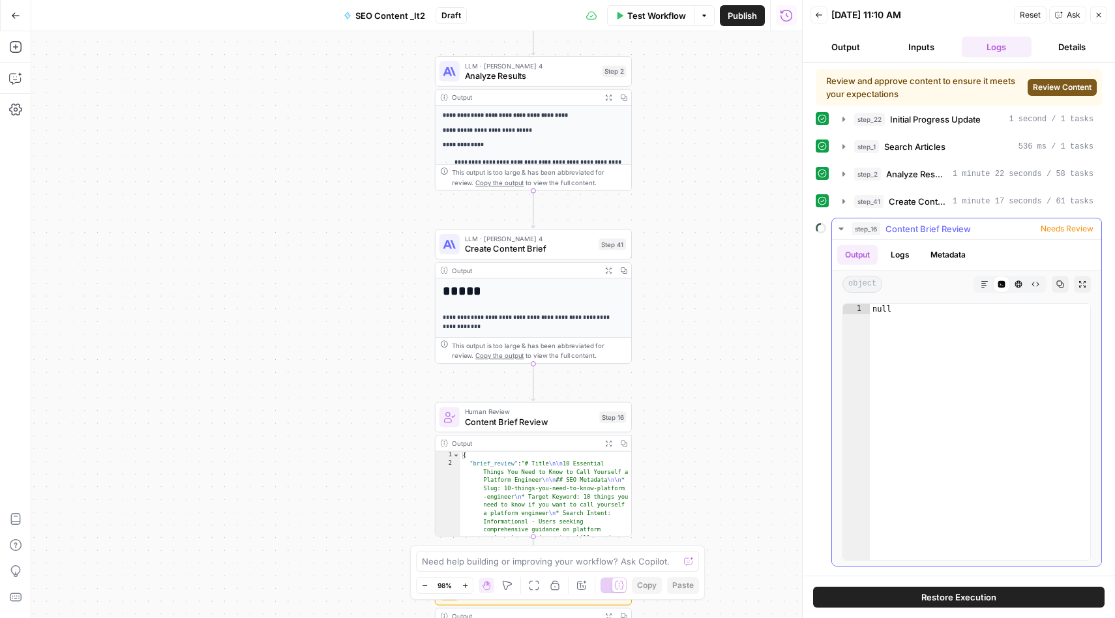
click at [860, 256] on button "Output" at bounding box center [857, 255] width 40 height 20
click at [902, 262] on button "Logs" at bounding box center [900, 255] width 35 height 20
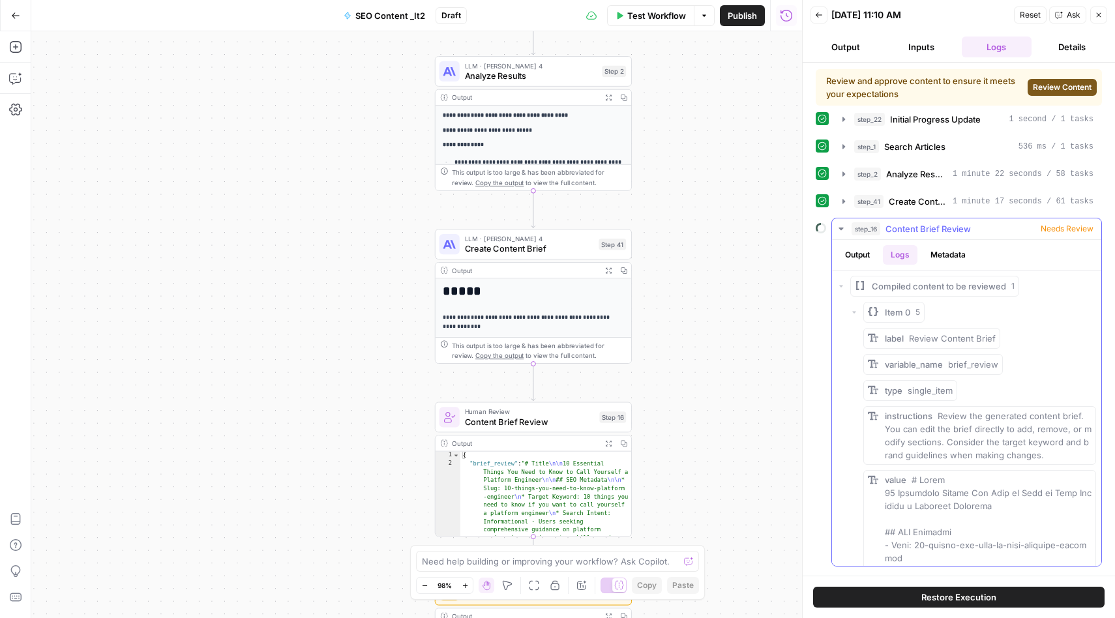
click at [855, 314] on icon "button" at bounding box center [854, 312] width 8 height 8
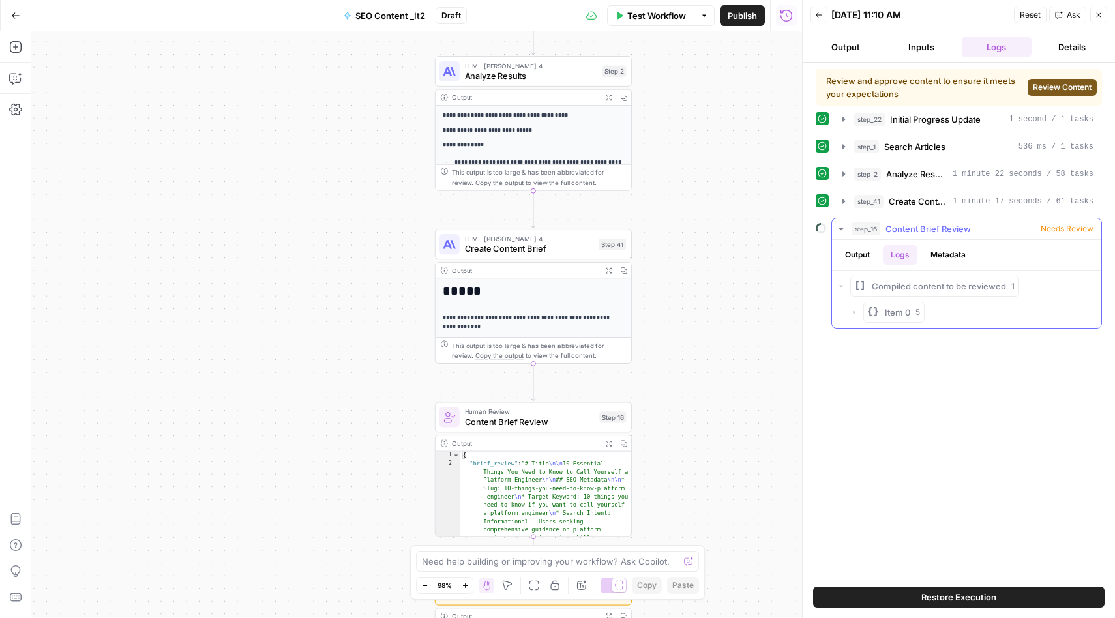
click at [855, 314] on icon "button" at bounding box center [854, 312] width 8 height 8
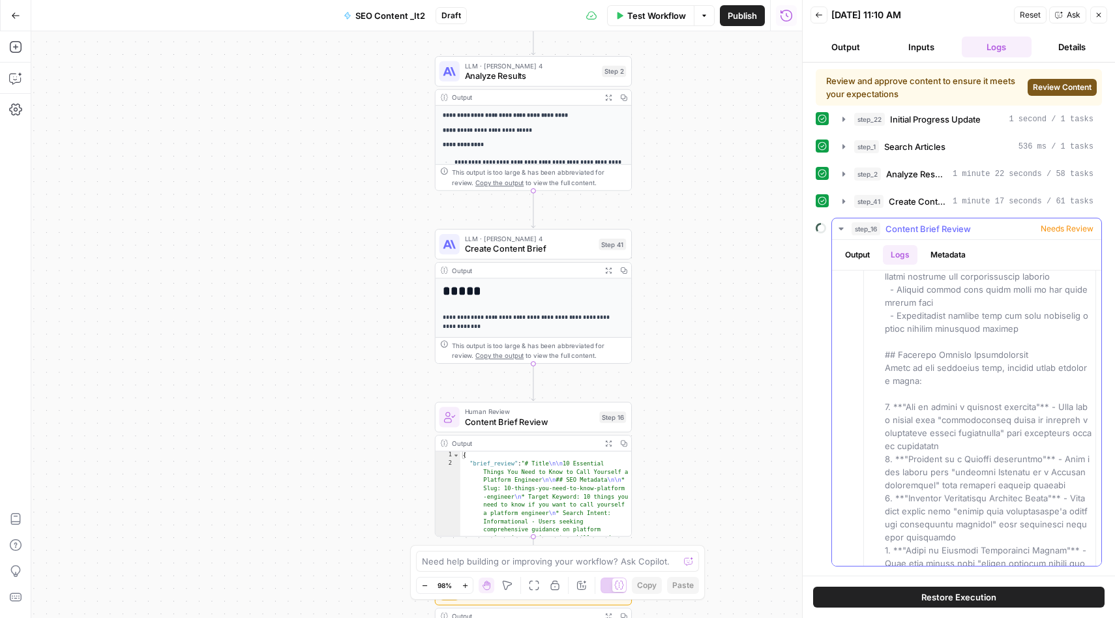
scroll to position [5770, 0]
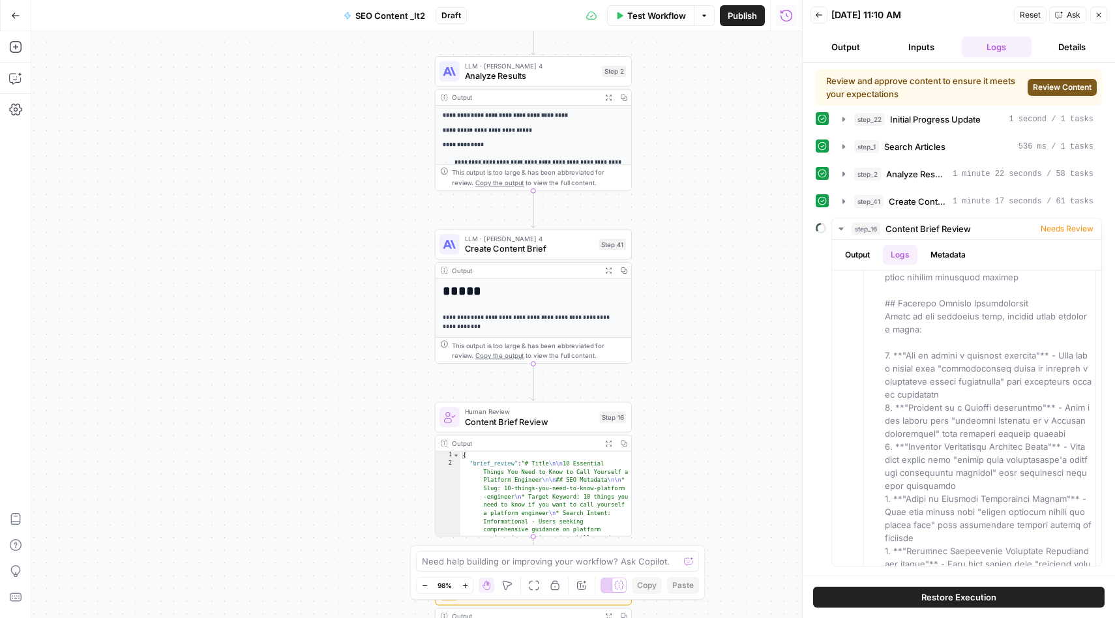
click at [764, 202] on div "Workflow Set Inputs Inputs Integration Initial Progress Update Step 22 Output E…" at bounding box center [416, 324] width 771 height 587
click at [816, 18] on icon "button" at bounding box center [819, 15] width 8 height 8
